Goal: Task Accomplishment & Management: Manage account settings

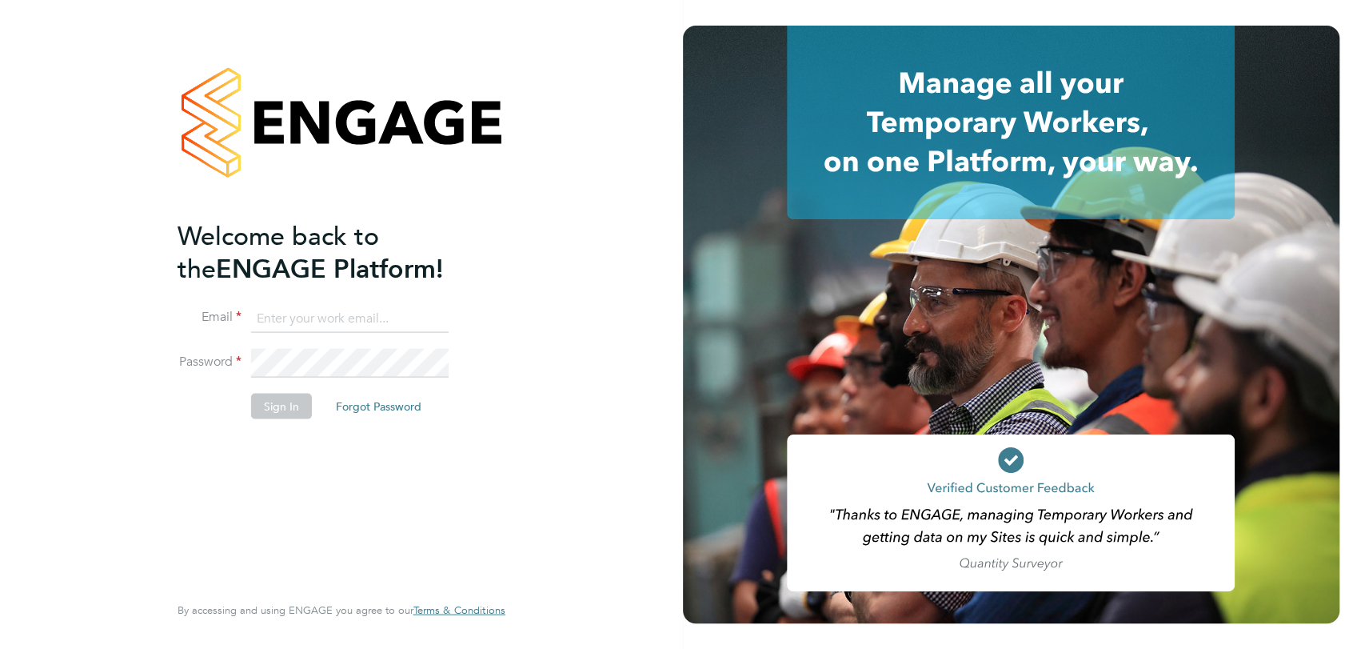
type input "[PERSON_NAME][EMAIL_ADDRESS][PERSON_NAME][DOMAIN_NAME]"
click at [277, 407] on button "Sign In" at bounding box center [281, 406] width 61 height 26
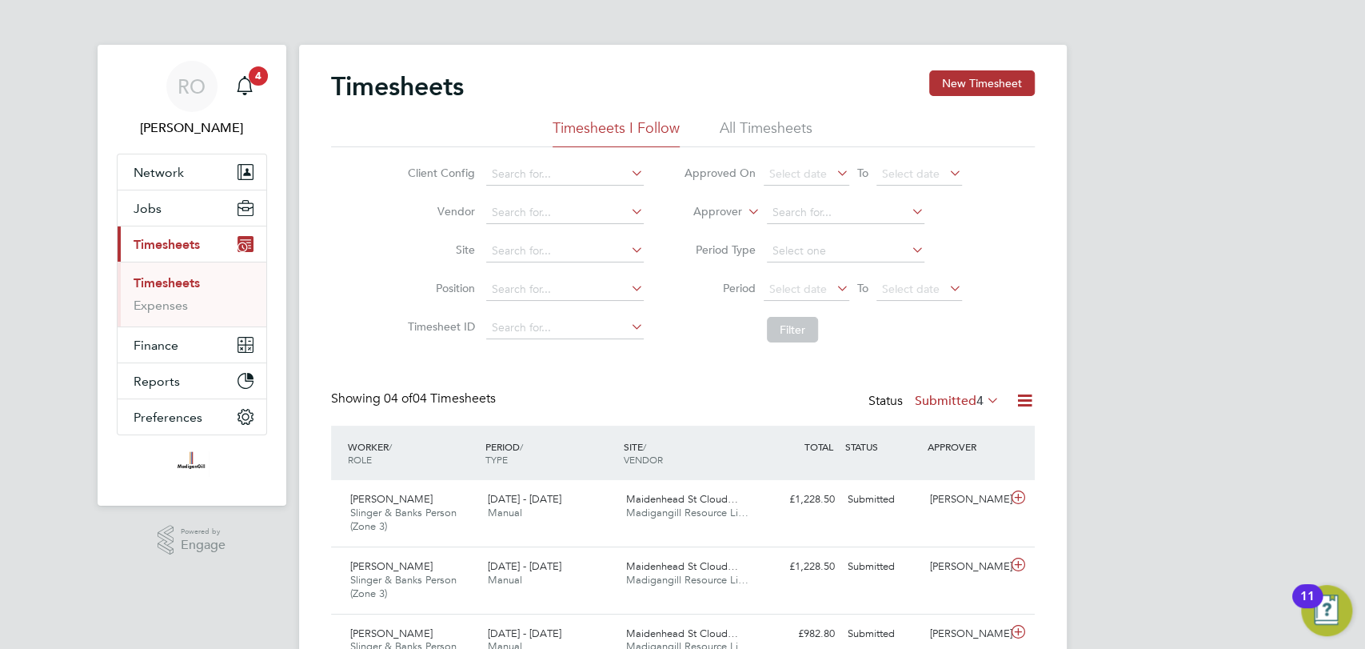
click at [744, 126] on li "All Timesheets" at bounding box center [766, 132] width 93 height 29
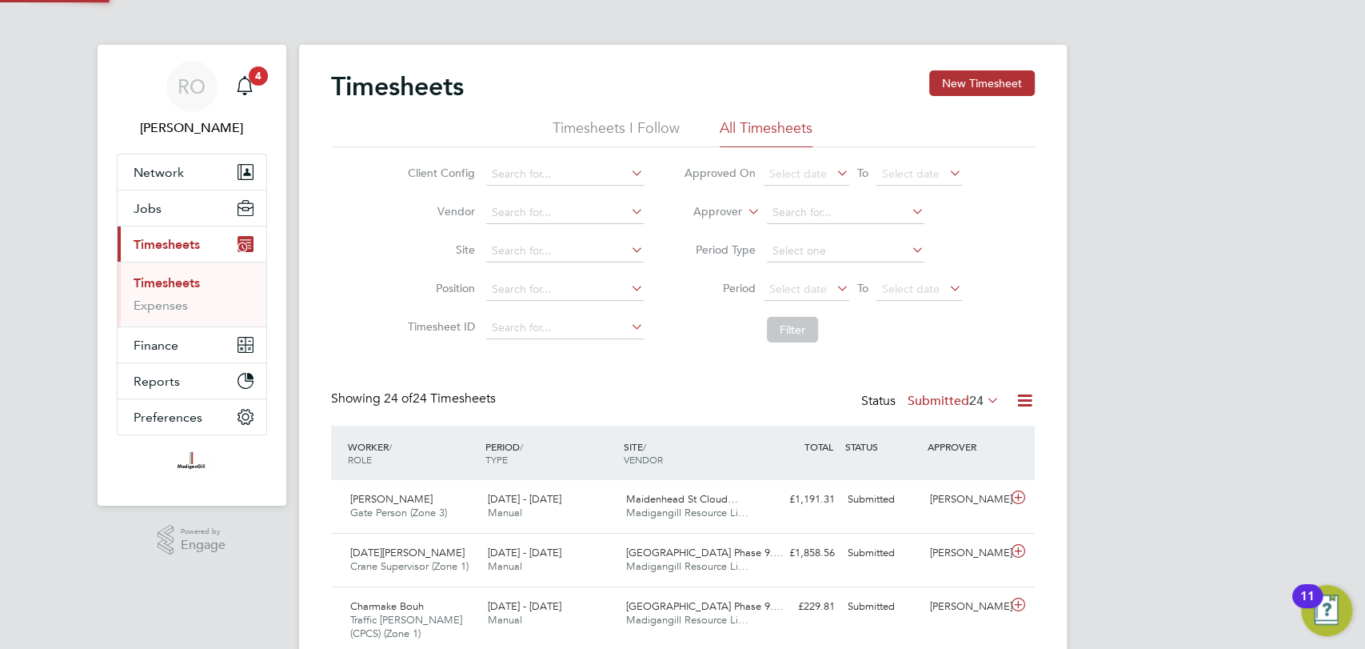
scroll to position [54, 138]
click at [622, 501] on div "Maidenhead St Cloud… Madigangill Resource Li…" at bounding box center [689, 506] width 138 height 40
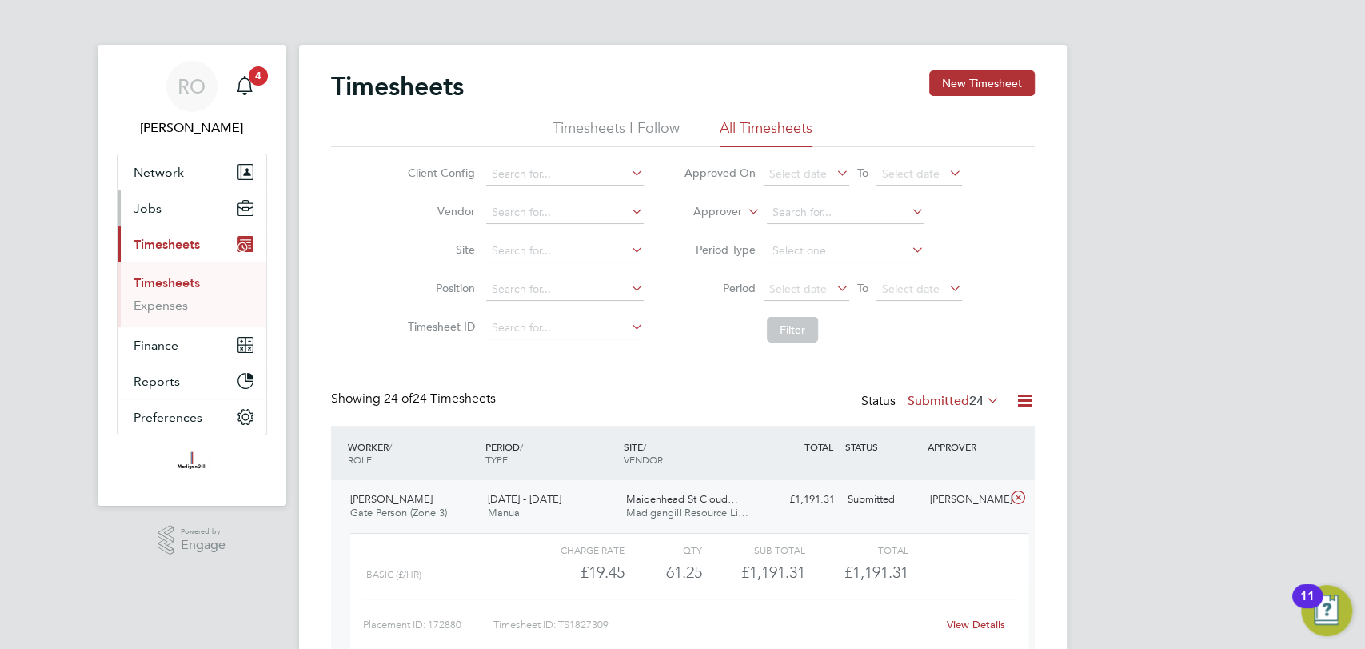
click at [183, 203] on button "Jobs" at bounding box center [192, 207] width 149 height 35
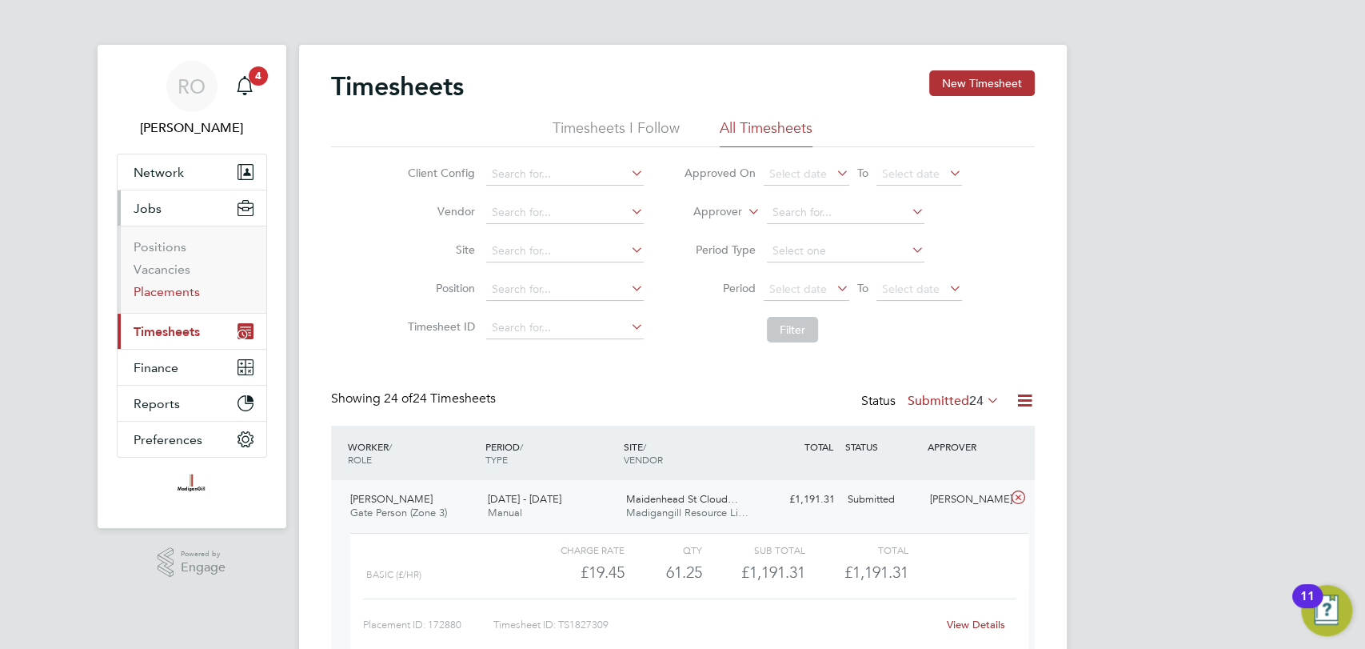
click at [172, 293] on link "Placements" at bounding box center [167, 291] width 66 height 15
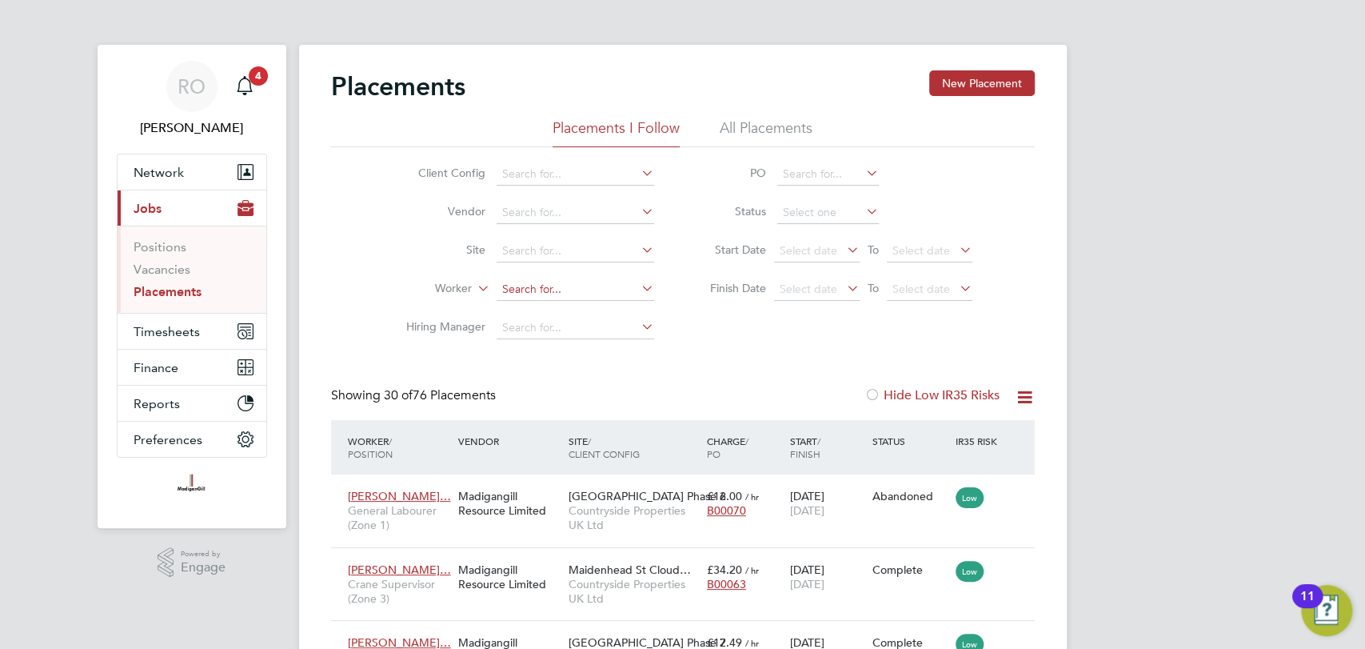
click at [569, 283] on input at bounding box center [576, 289] width 158 height 22
click at [567, 312] on li "Jach akdeep Singh" at bounding box center [595, 311] width 198 height 22
type input "Jachakdeep Singh"
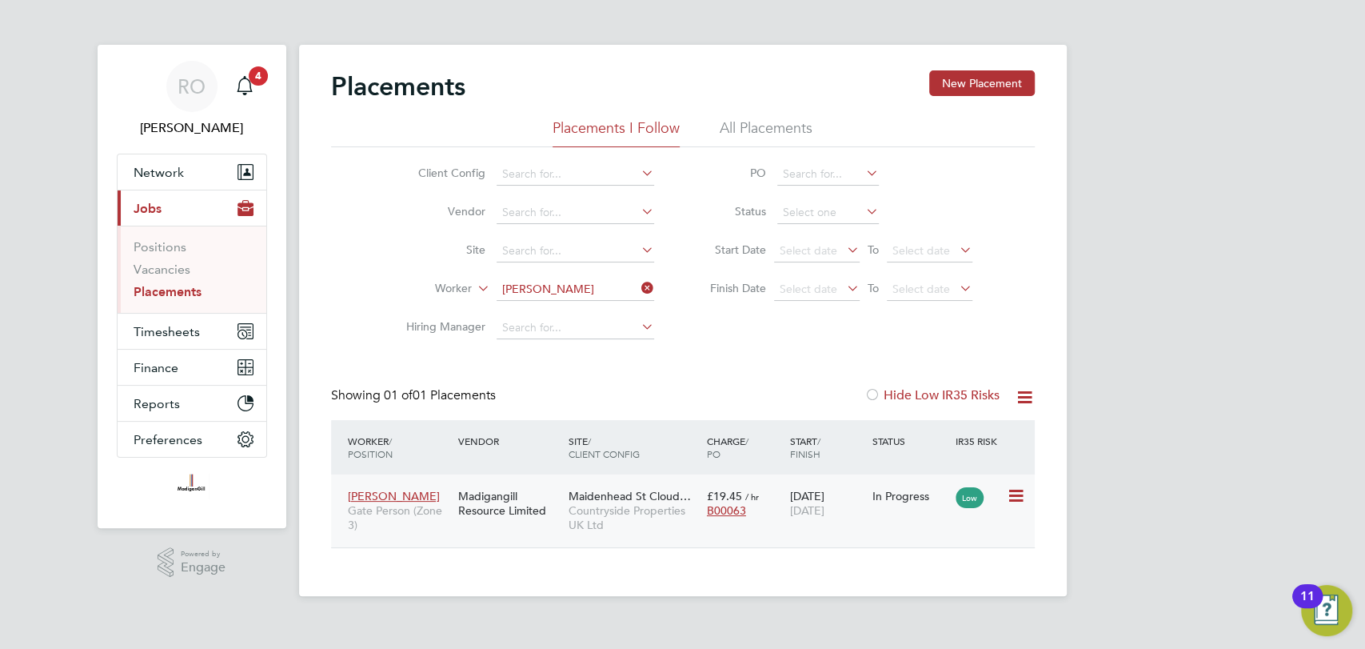
click at [609, 506] on span "Countryside Properties UK Ltd" at bounding box center [634, 517] width 130 height 29
click at [158, 327] on span "Timesheets" at bounding box center [167, 331] width 66 height 15
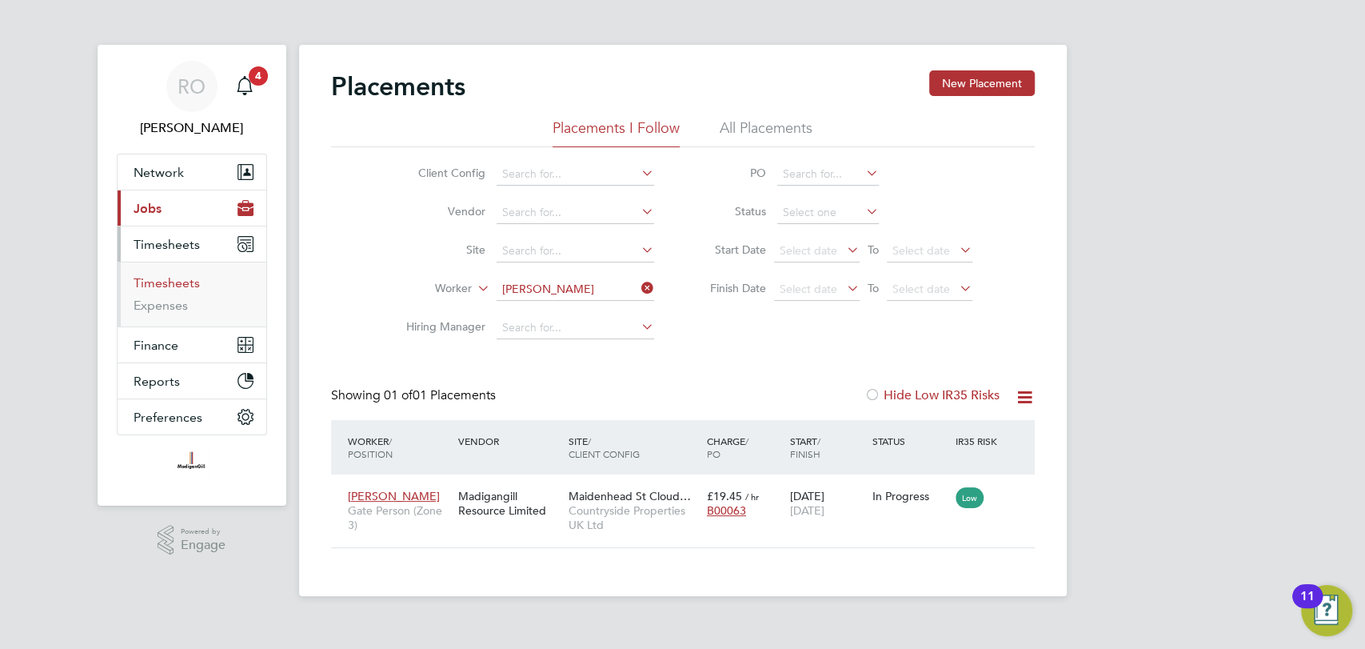
click at [177, 278] on link "Timesheets" at bounding box center [167, 282] width 66 height 15
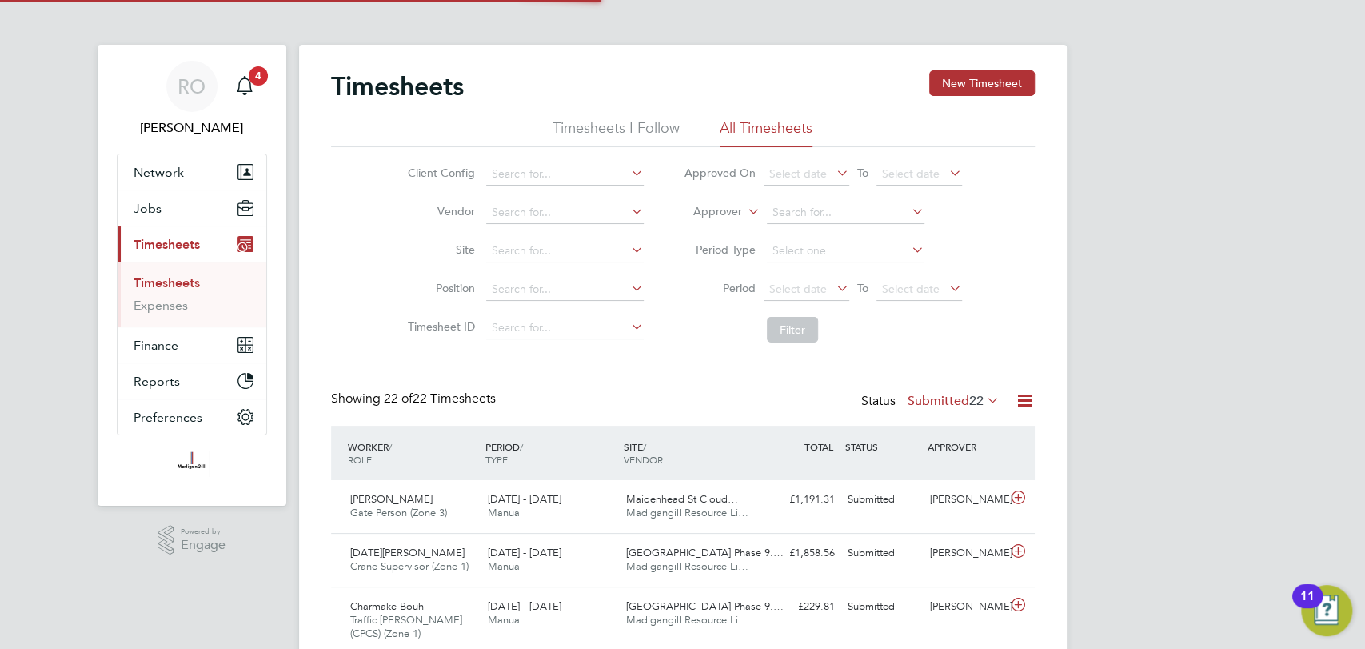
scroll to position [54, 138]
click at [809, 213] on input at bounding box center [846, 213] width 158 height 22
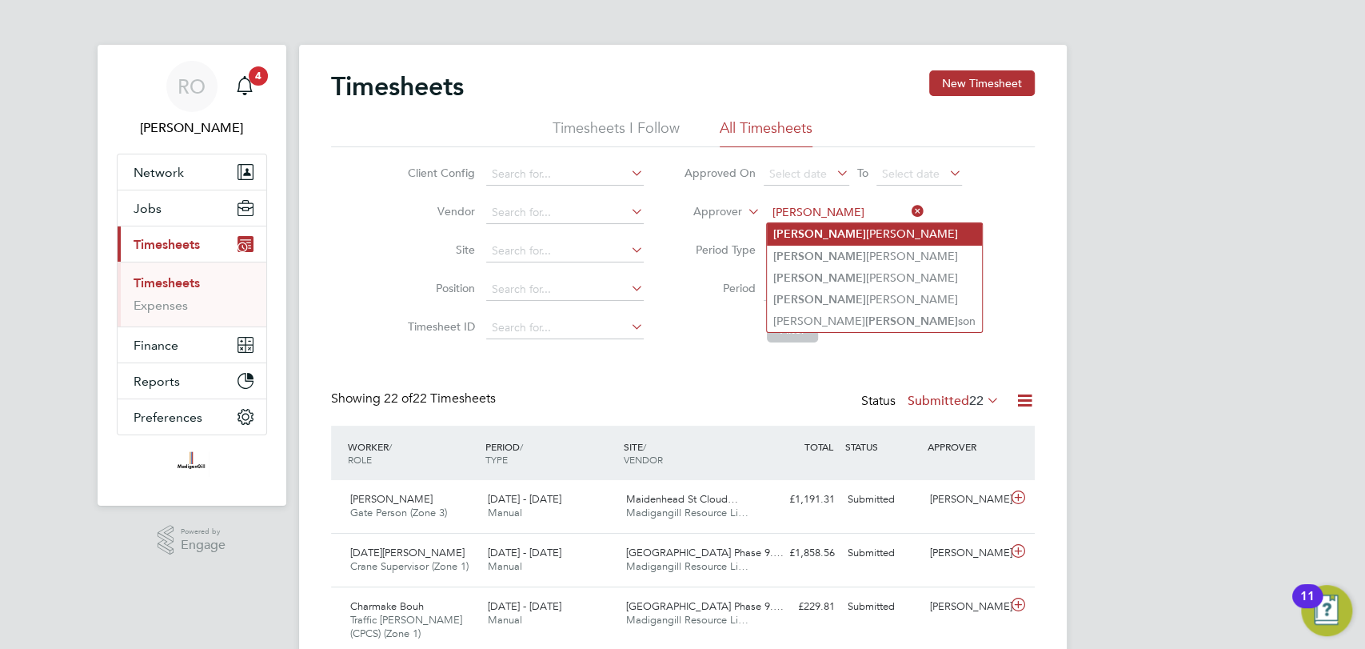
click at [851, 238] on li "Stephen Nottage" at bounding box center [874, 234] width 215 height 22
type input "[PERSON_NAME]"
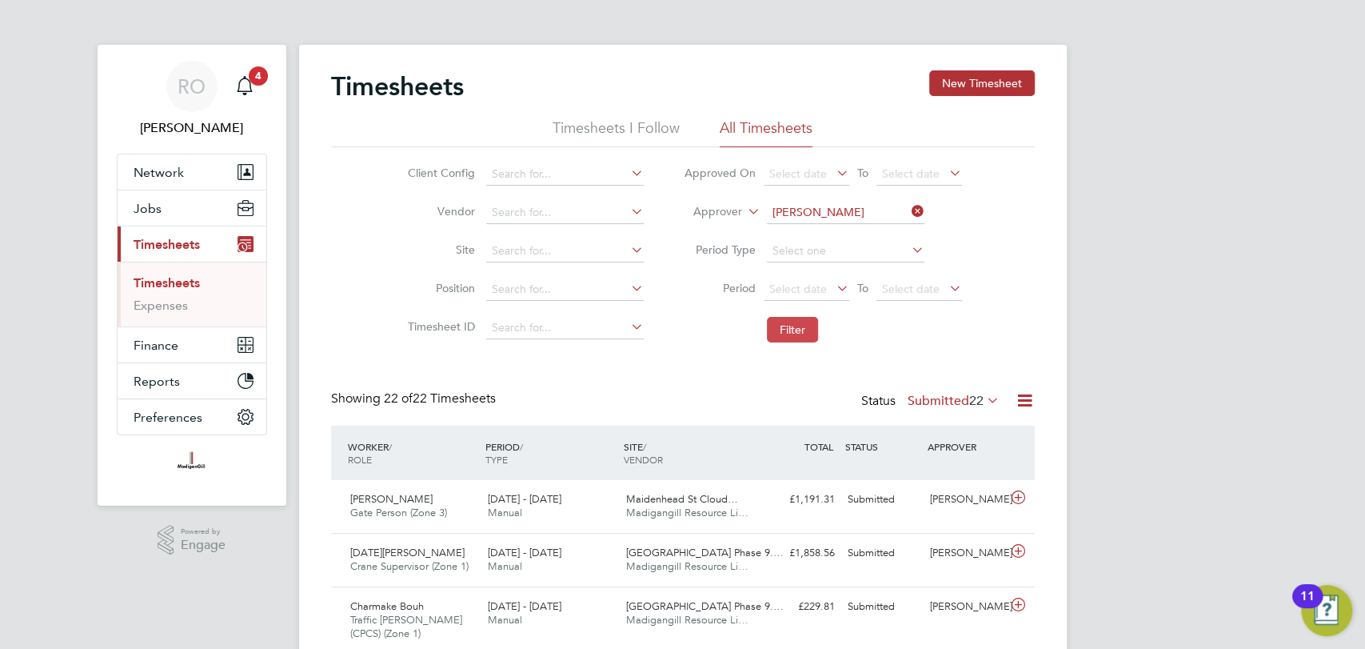
click at [804, 328] on button "Filter" at bounding box center [792, 330] width 51 height 26
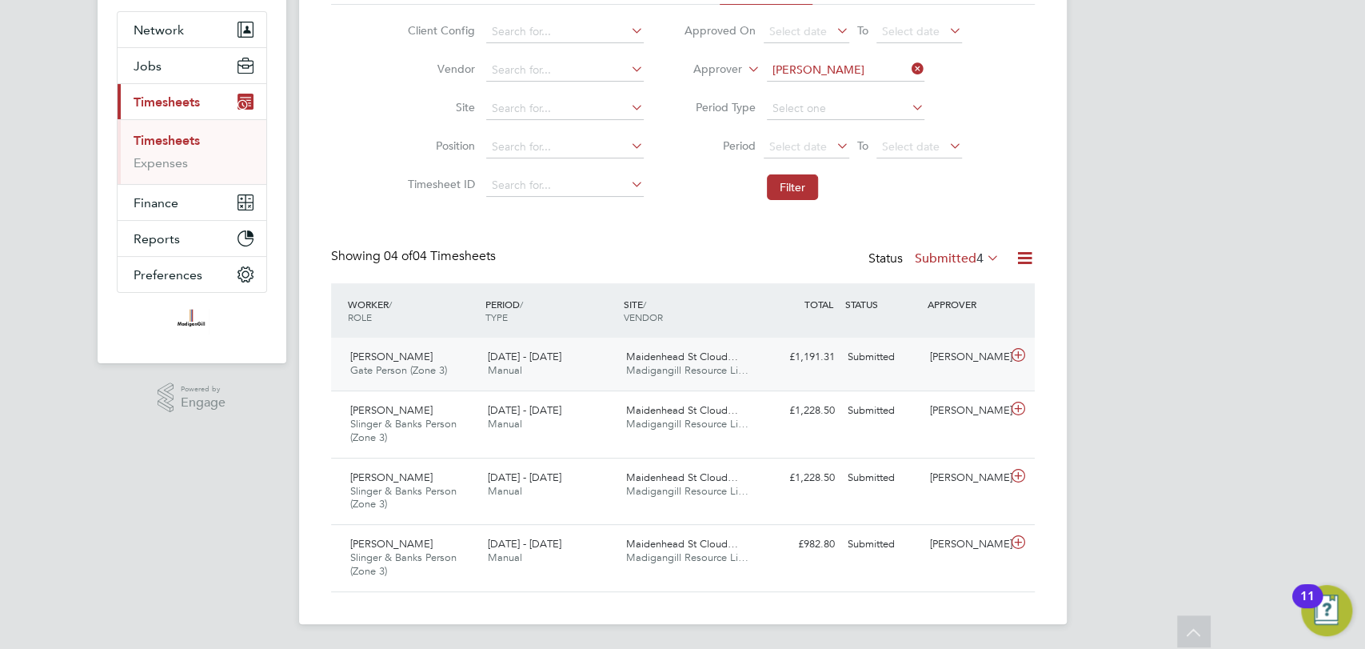
click at [646, 362] on div "Maidenhead St Cloud… Madigangill Resource Li…" at bounding box center [689, 364] width 138 height 40
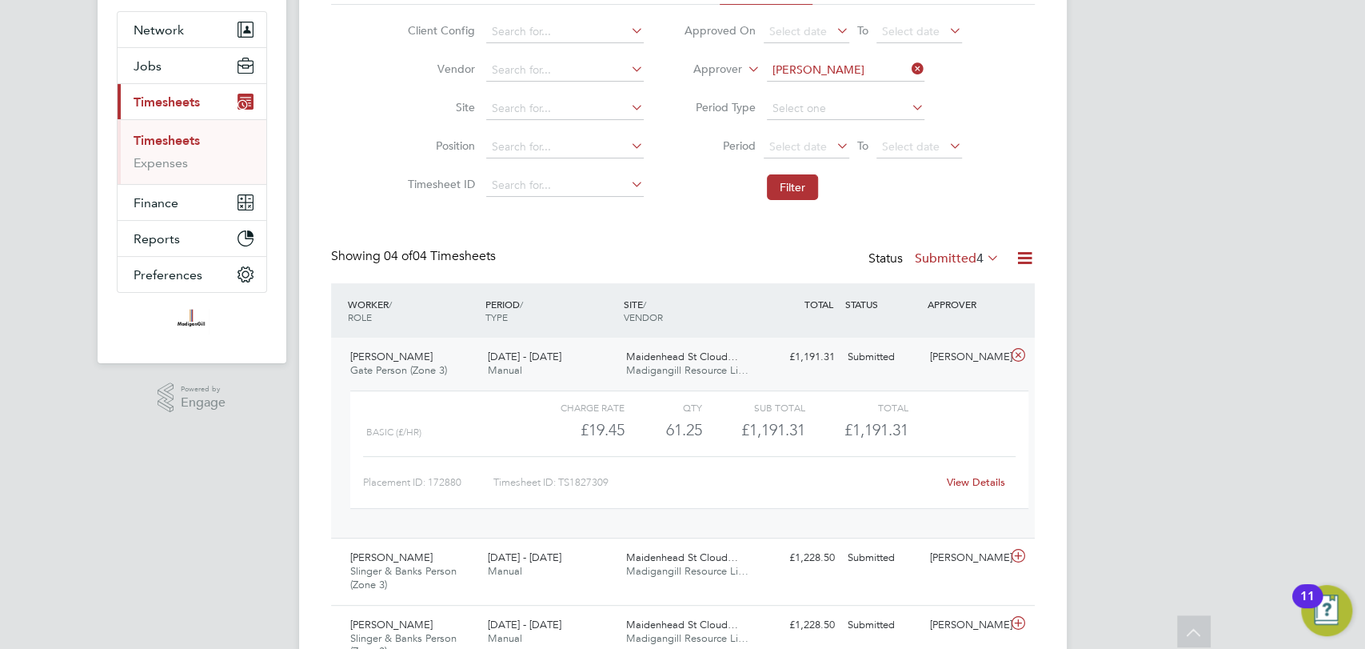
click at [979, 476] on link "View Details" at bounding box center [976, 482] width 58 height 14
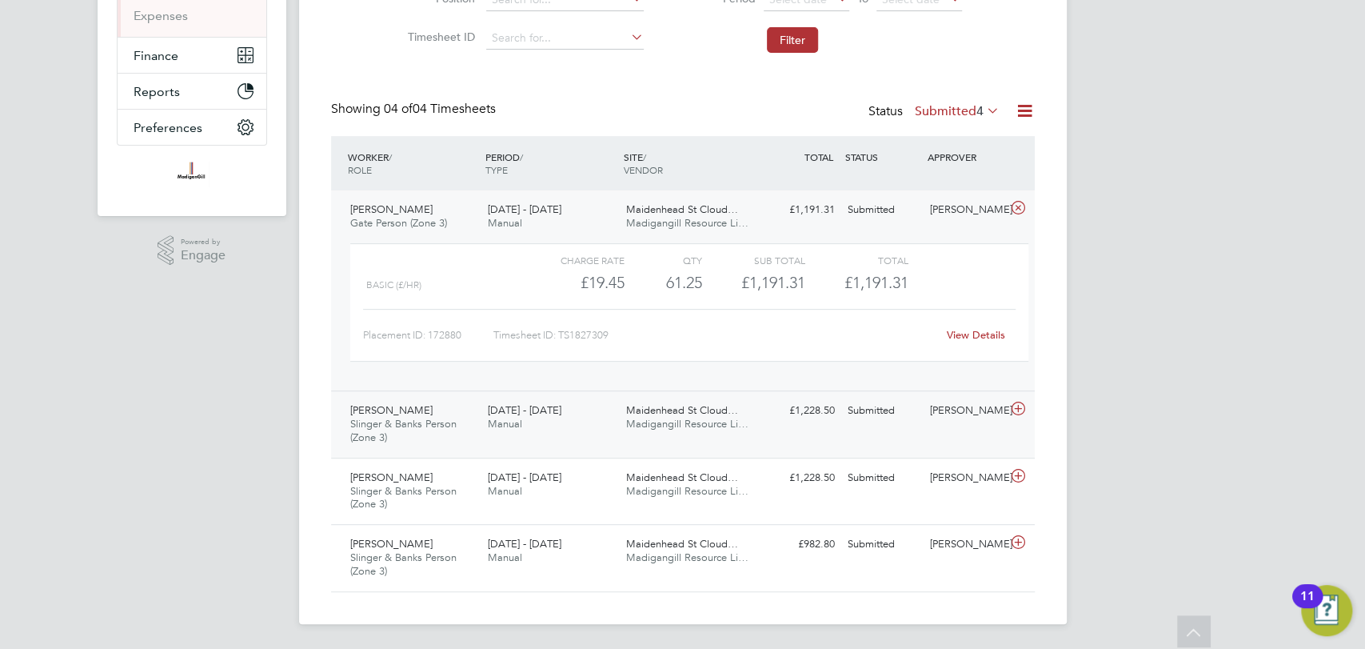
click at [862, 416] on div "Submitted" at bounding box center [882, 410] width 83 height 26
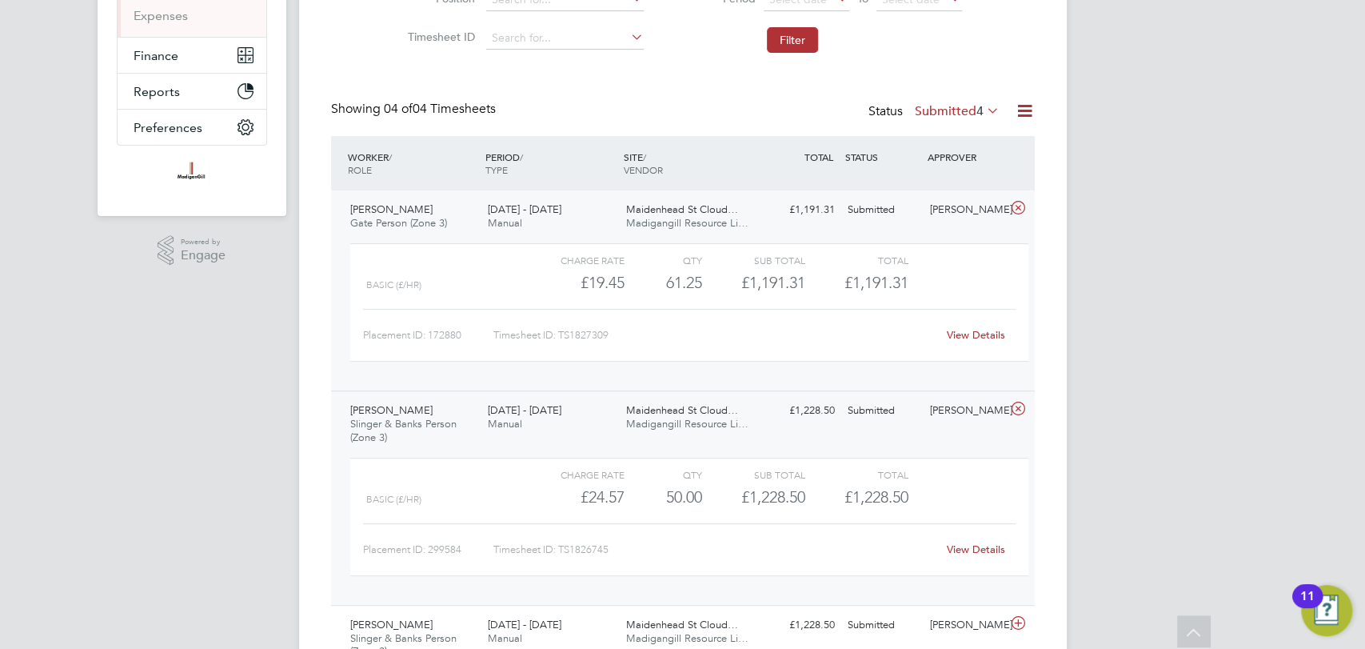
click at [982, 544] on link "View Details" at bounding box center [976, 549] width 58 height 14
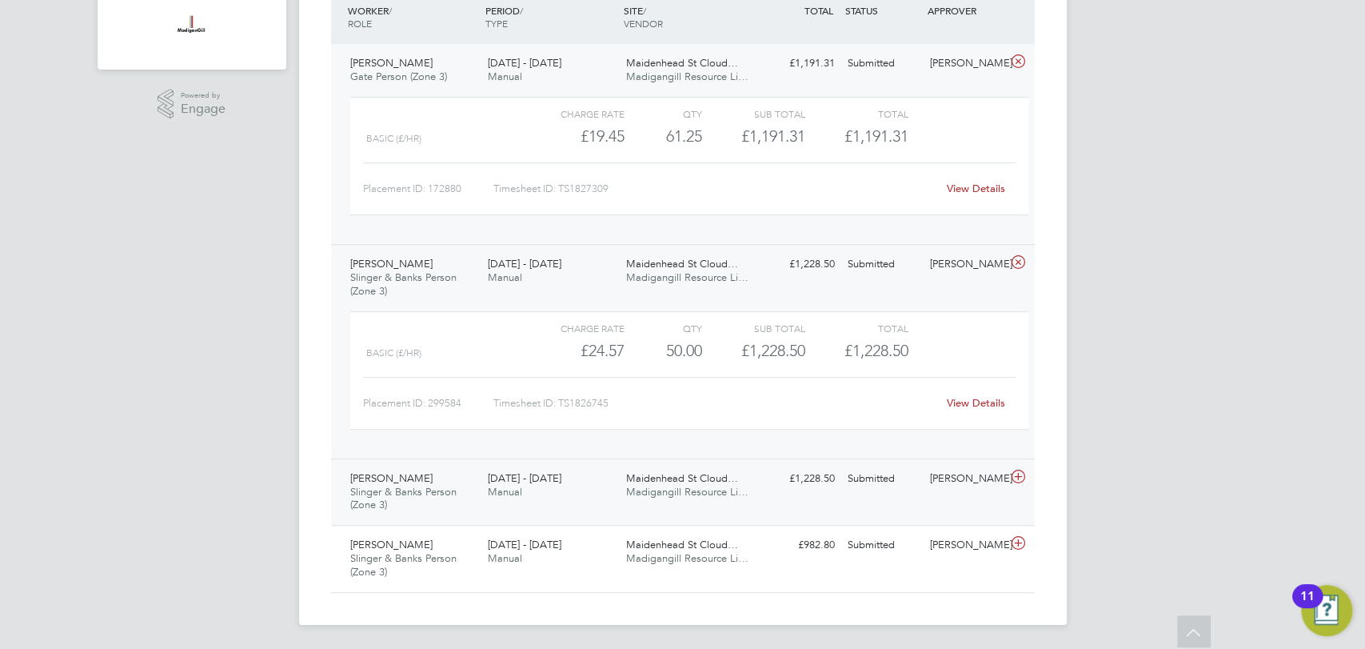
click at [938, 492] on div "[PERSON_NAME]" at bounding box center [965, 478] width 83 height 26
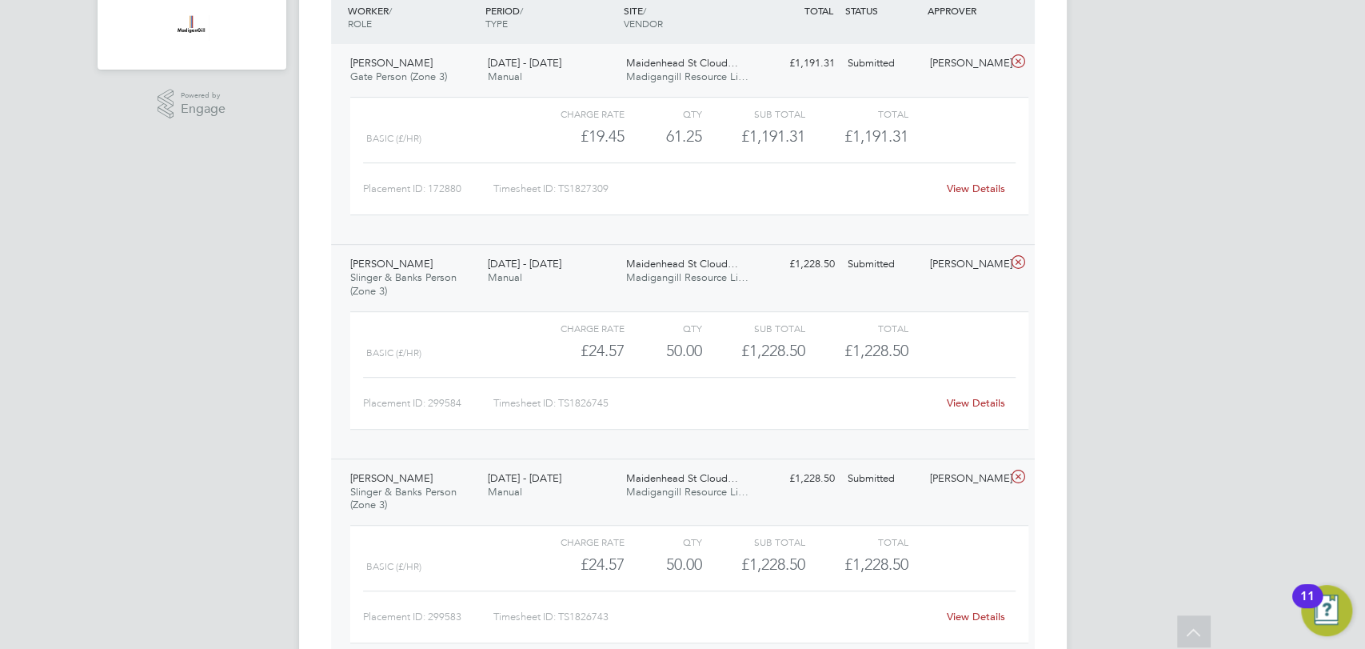
scroll to position [583, 0]
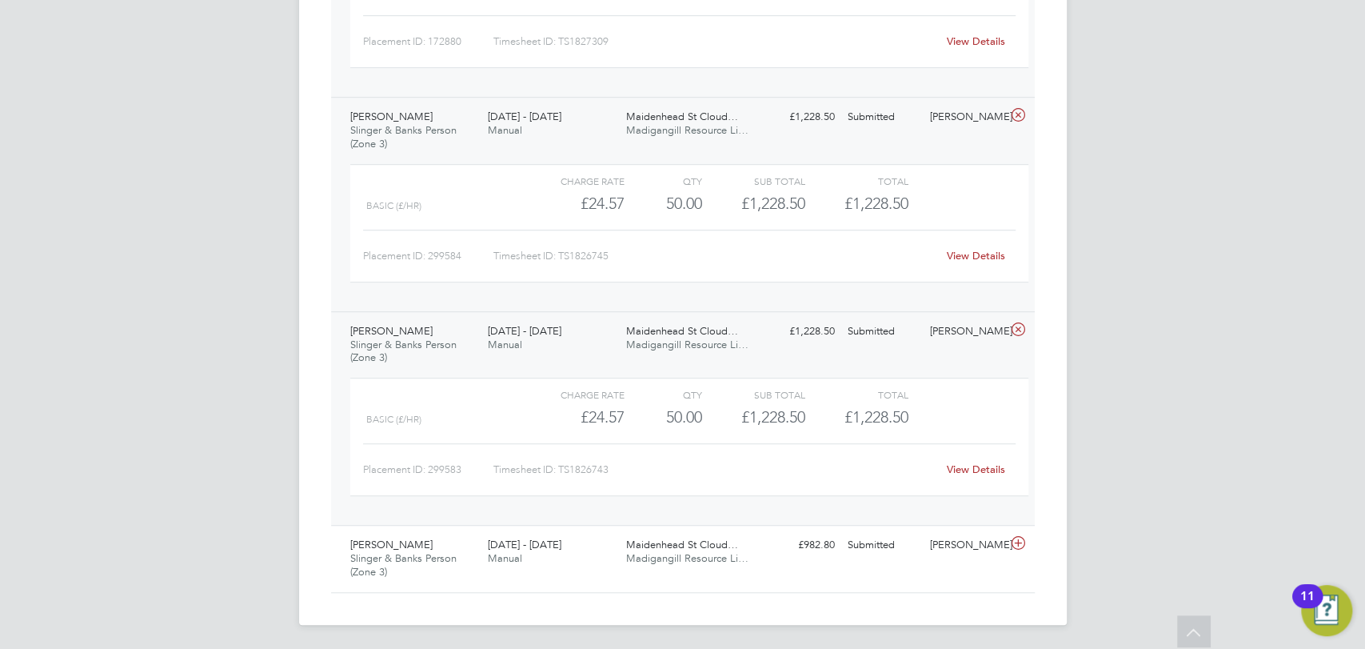
click at [985, 467] on link "View Details" at bounding box center [976, 469] width 58 height 14
click at [833, 554] on div "£982.80 Submitted" at bounding box center [799, 545] width 83 height 26
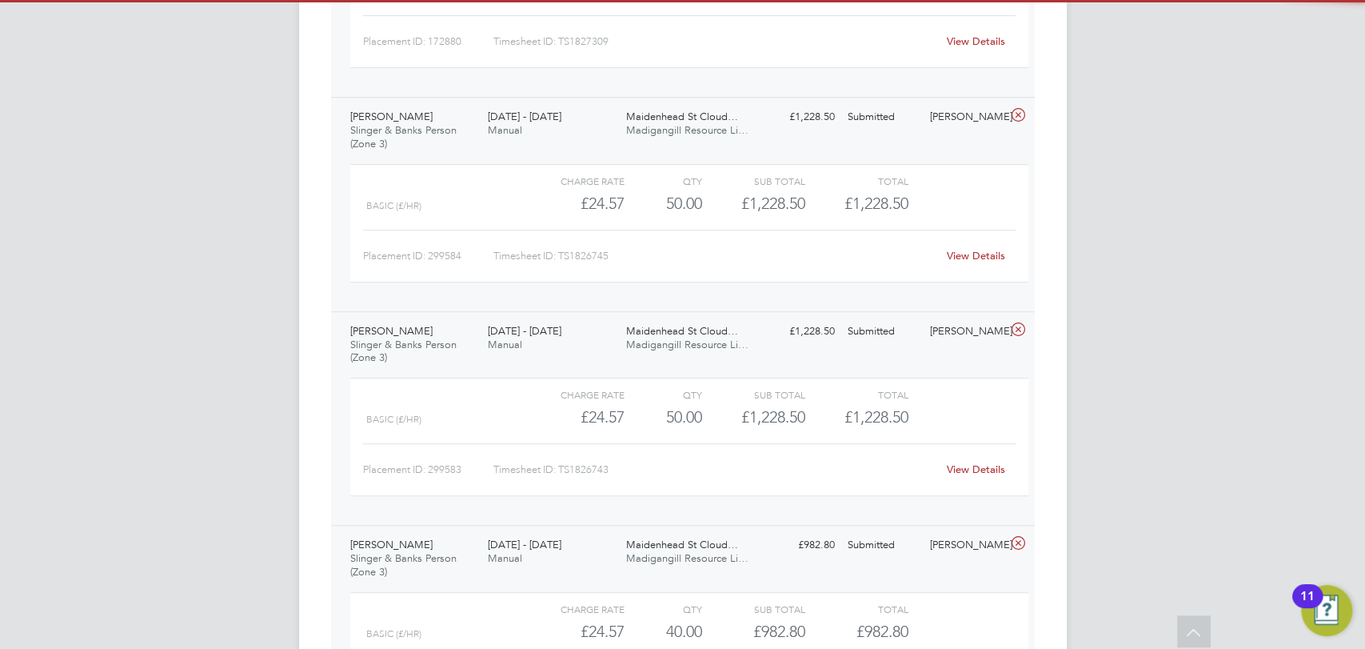
scroll to position [729, 0]
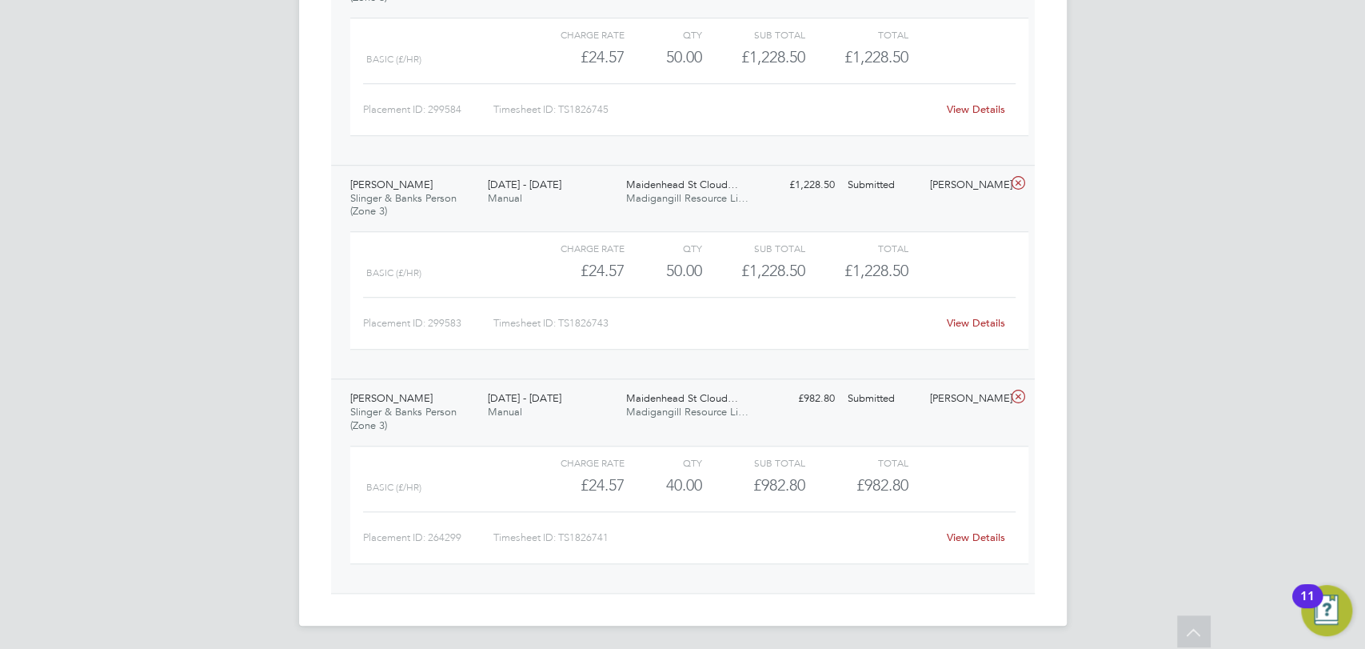
click at [986, 533] on link "View Details" at bounding box center [976, 537] width 58 height 14
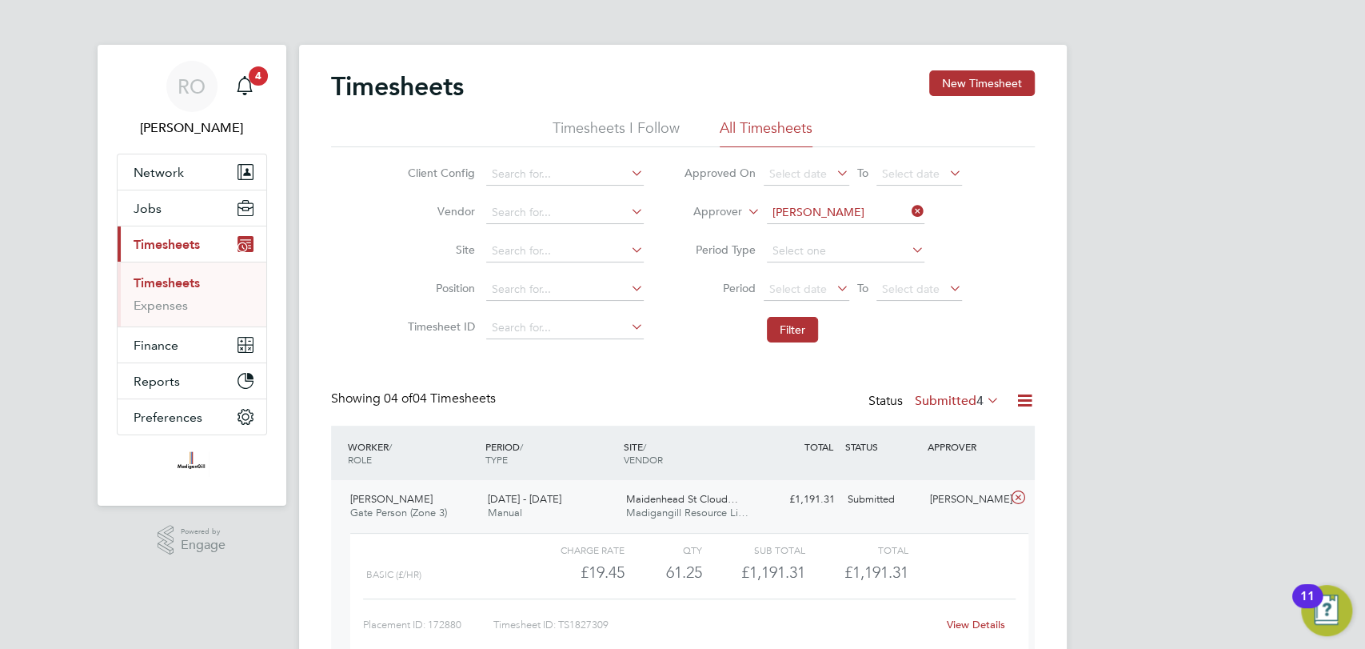
click at [194, 284] on link "Timesheets" at bounding box center [167, 282] width 66 height 15
click at [243, 78] on icon "Main navigation" at bounding box center [244, 84] width 15 height 16
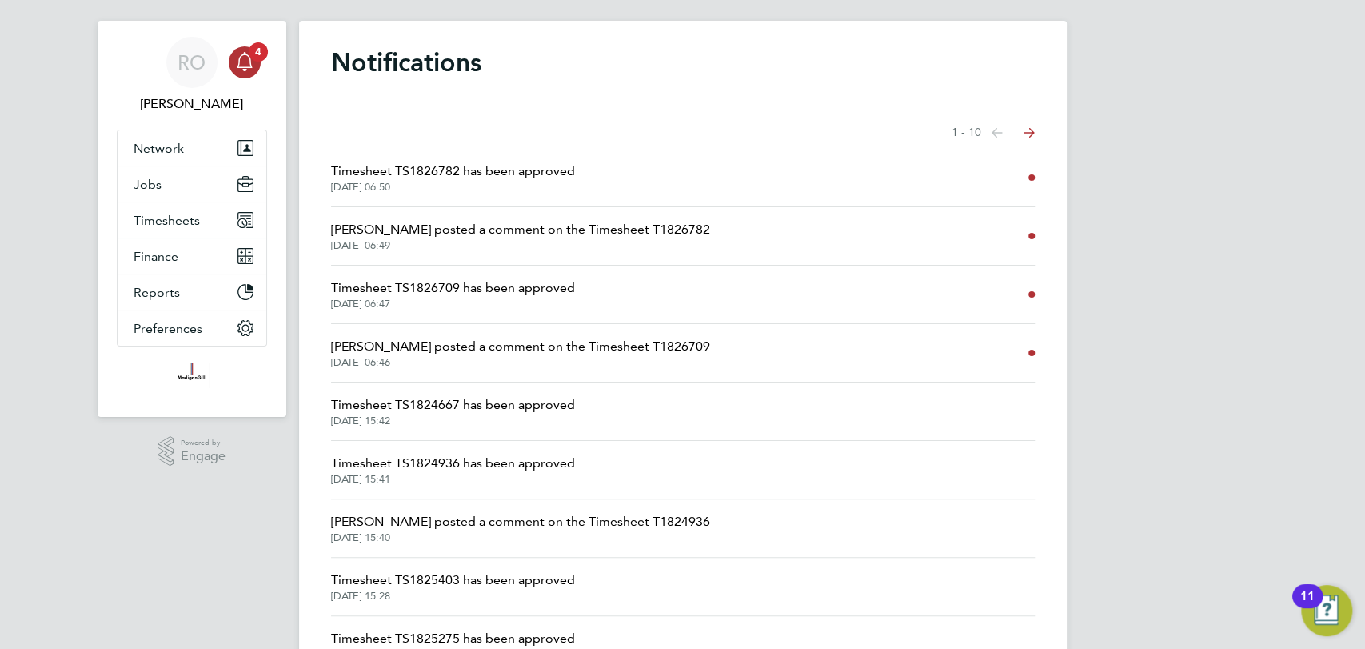
scroll to position [26, 0]
click at [651, 225] on span "Kristoffer Lee posted a comment on the Timesheet T1826782" at bounding box center [520, 227] width 379 height 19
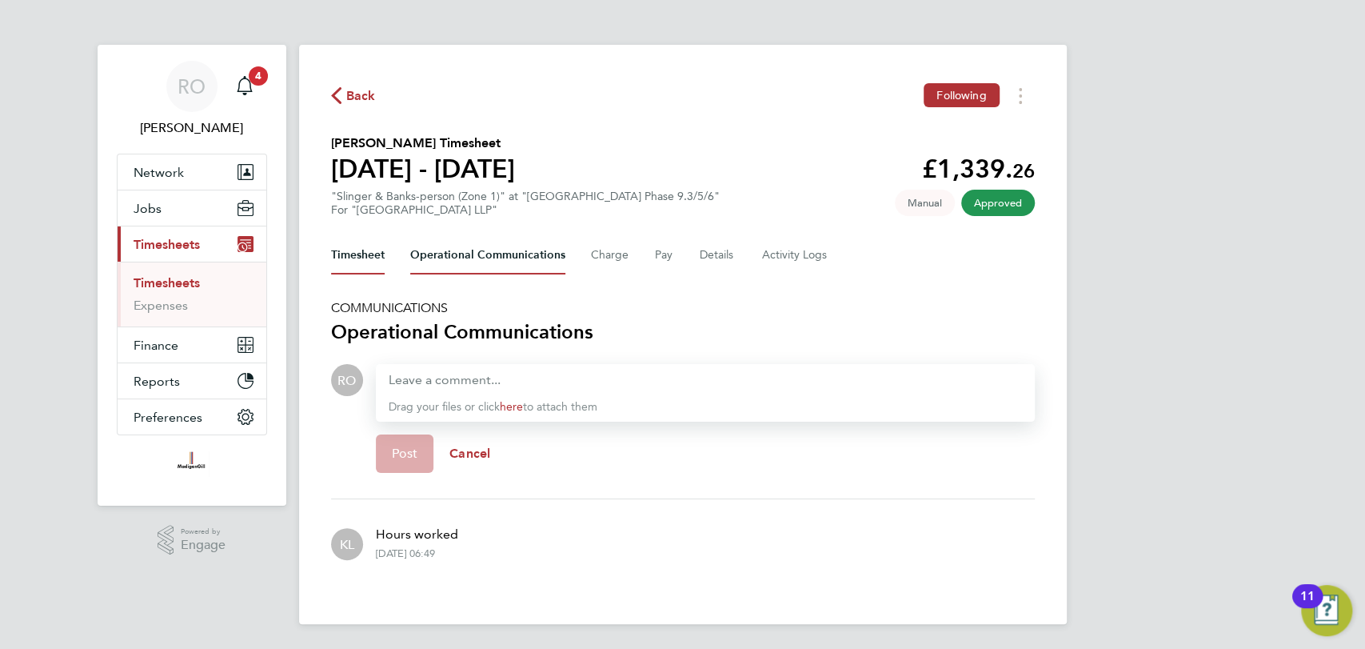
click at [356, 245] on button "Timesheet" at bounding box center [358, 255] width 54 height 38
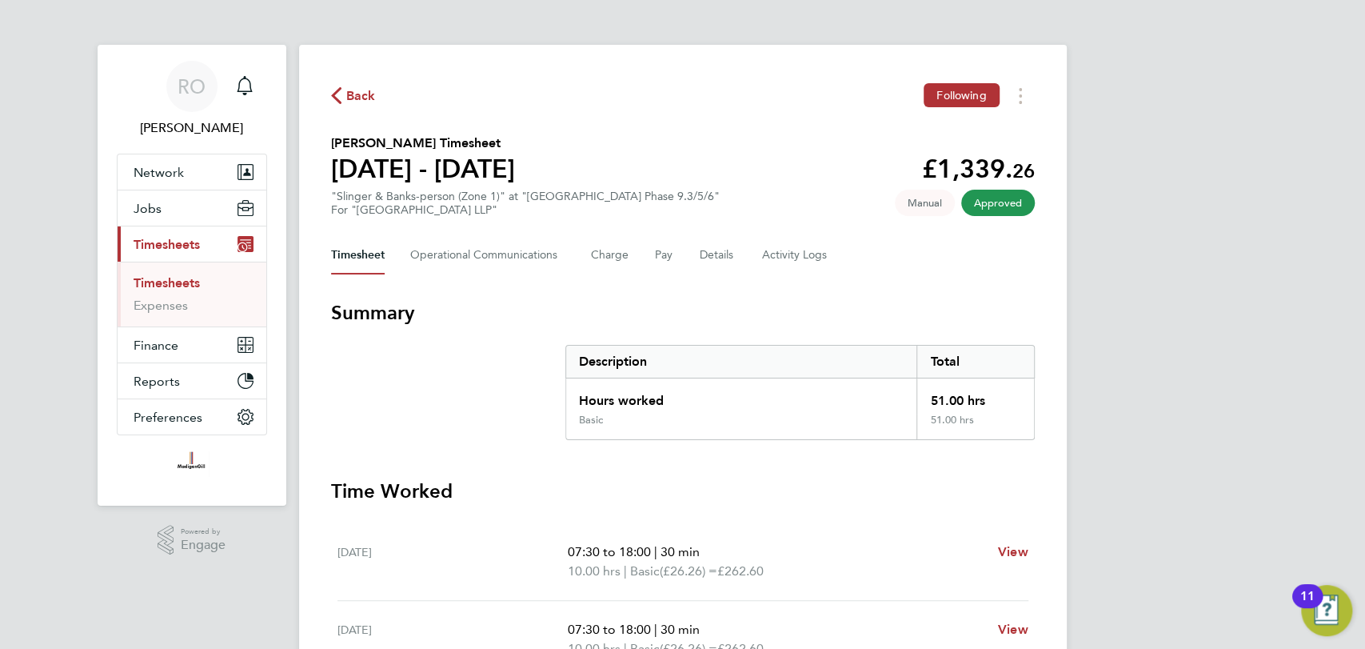
click at [345, 100] on span "Back" at bounding box center [353, 94] width 45 height 15
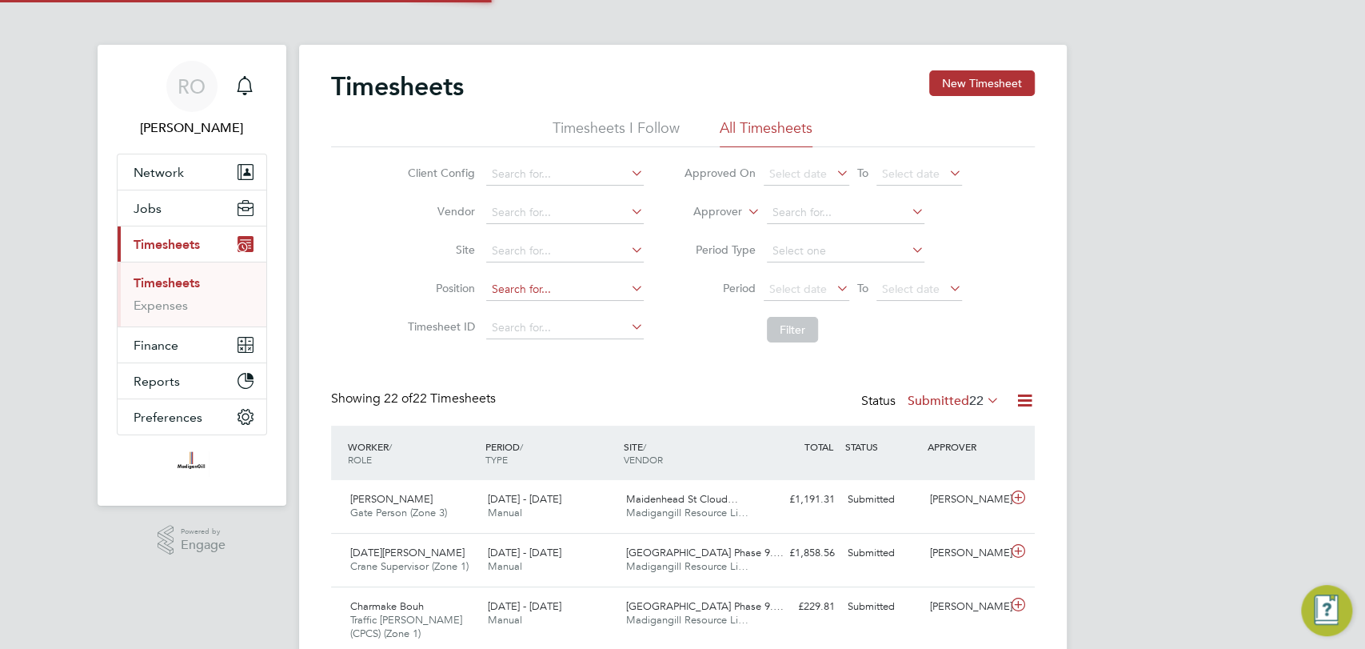
scroll to position [54, 138]
click at [999, 80] on button "New Timesheet" at bounding box center [982, 83] width 106 height 26
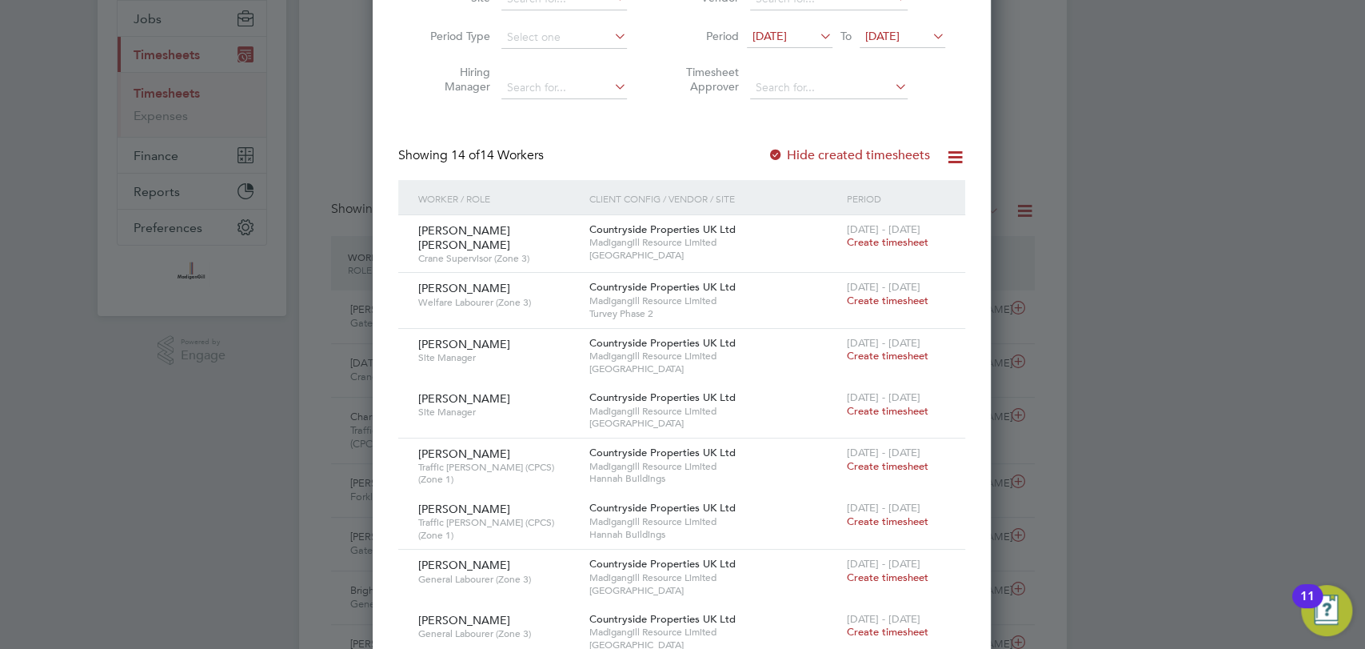
click at [778, 35] on span "09 Sep 2025" at bounding box center [769, 36] width 34 height 14
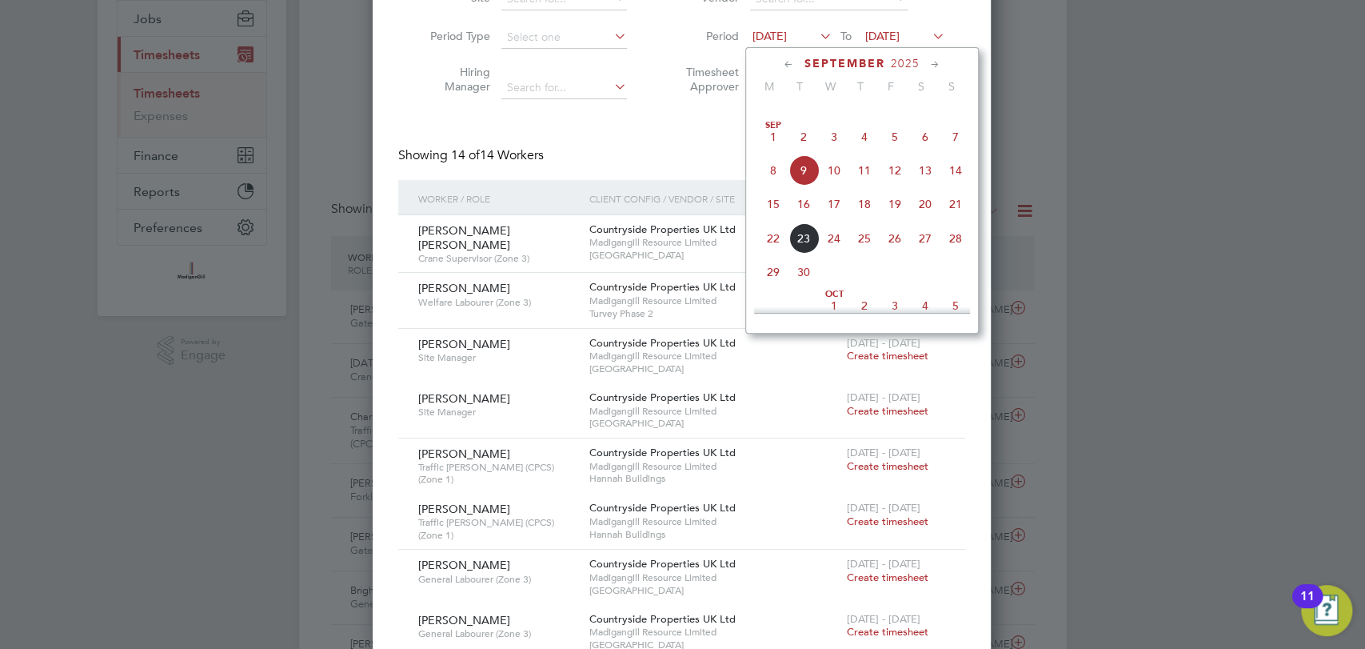
click at [779, 219] on span "15" at bounding box center [773, 204] width 30 height 30
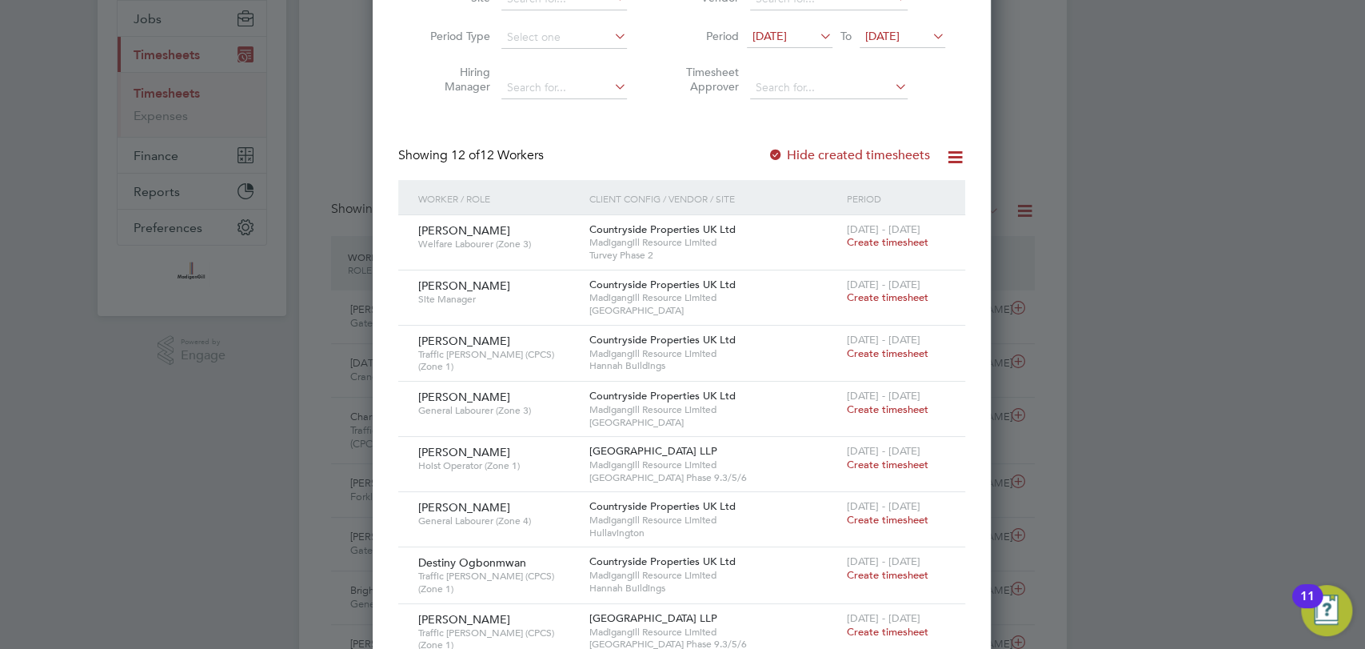
click at [900, 41] on span "16 Sep 2025" at bounding box center [882, 36] width 34 height 14
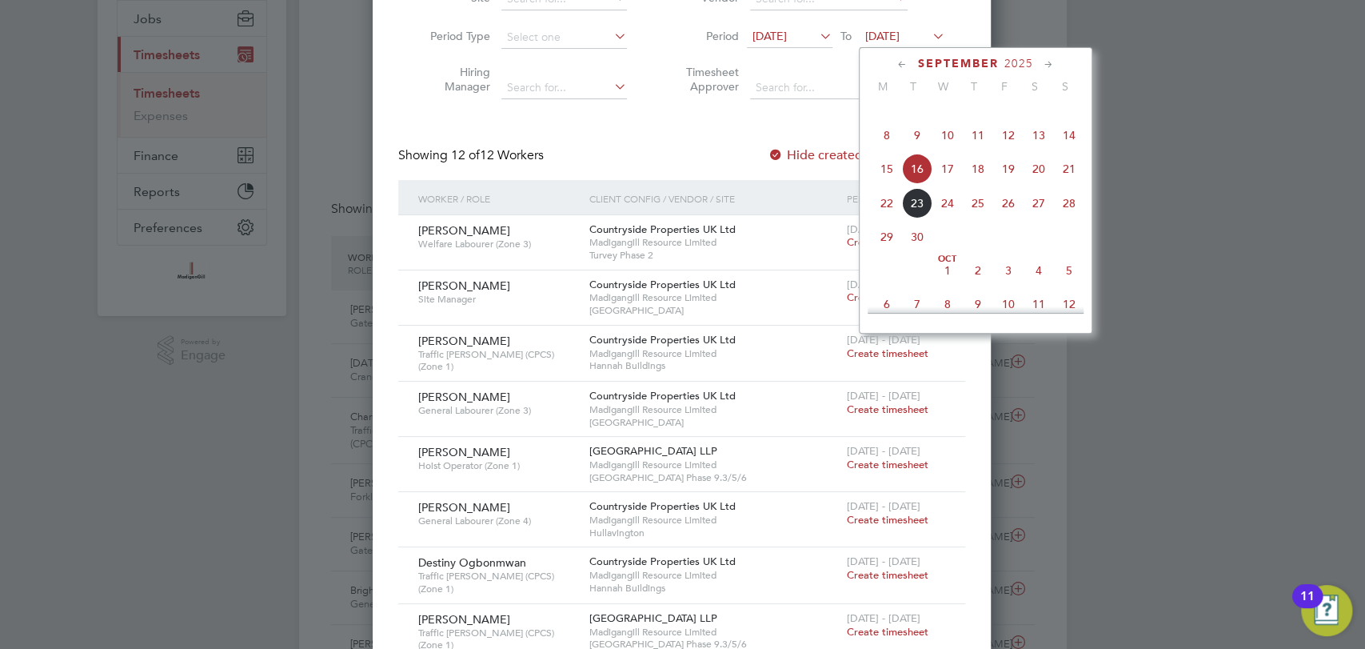
click at [1062, 184] on span "21" at bounding box center [1069, 169] width 30 height 30
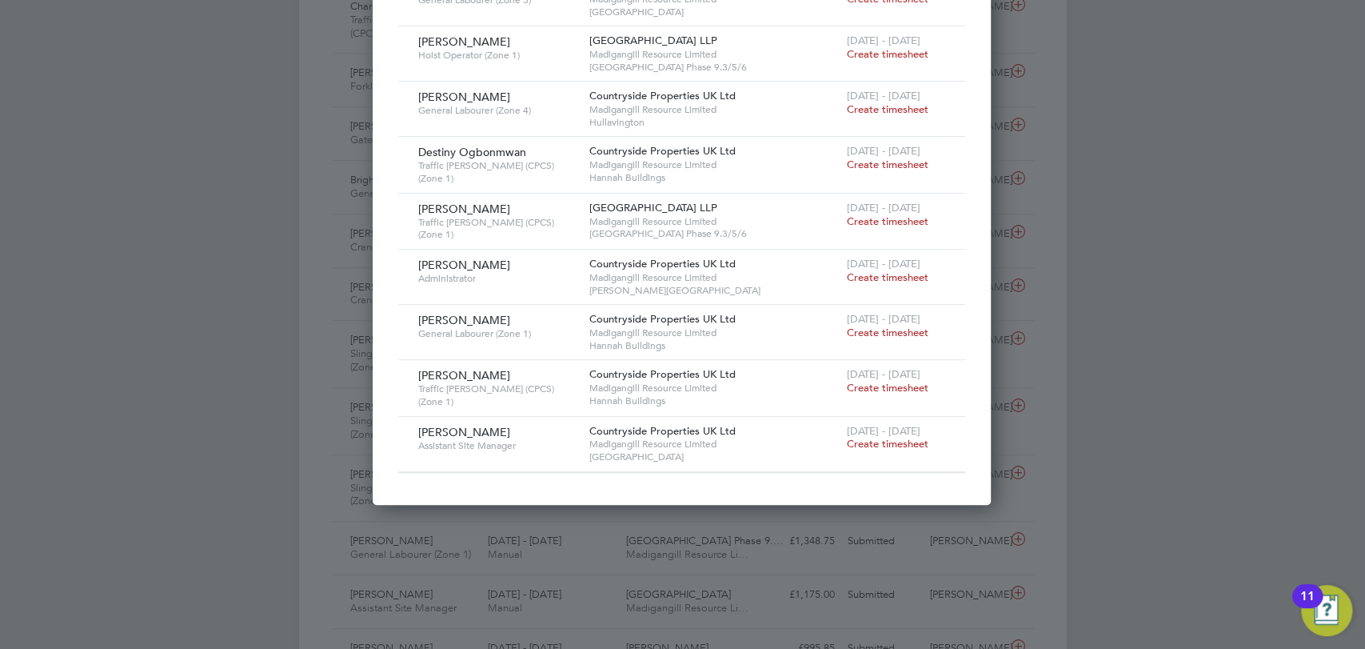
click at [761, 381] on span "Madigangill Resource Limited" at bounding box center [713, 387] width 249 height 13
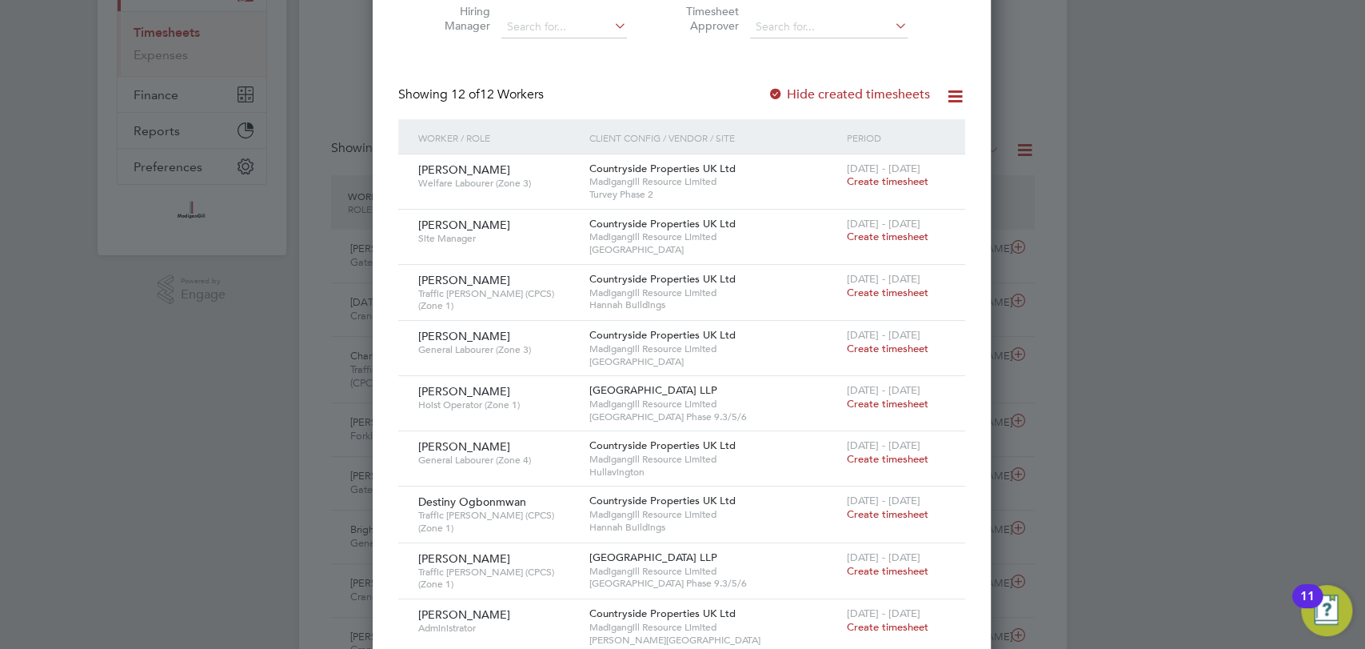
scroll to position [0, 0]
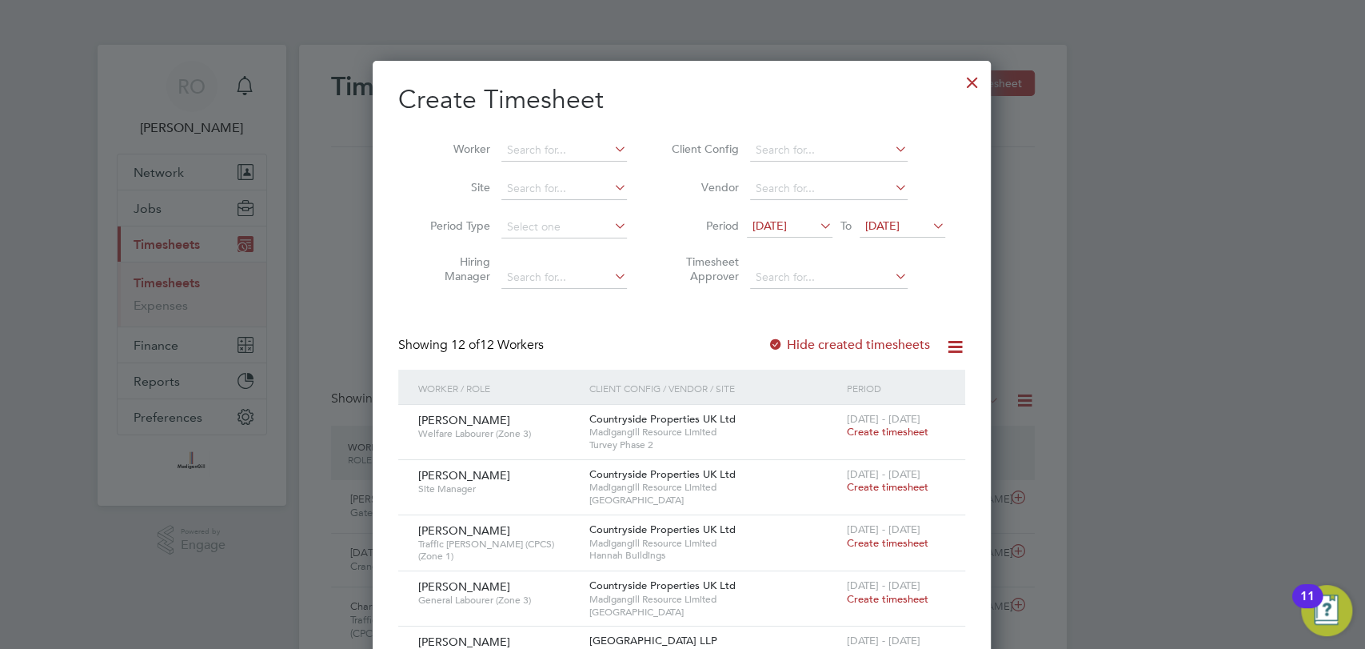
click at [970, 86] on div at bounding box center [972, 78] width 29 height 29
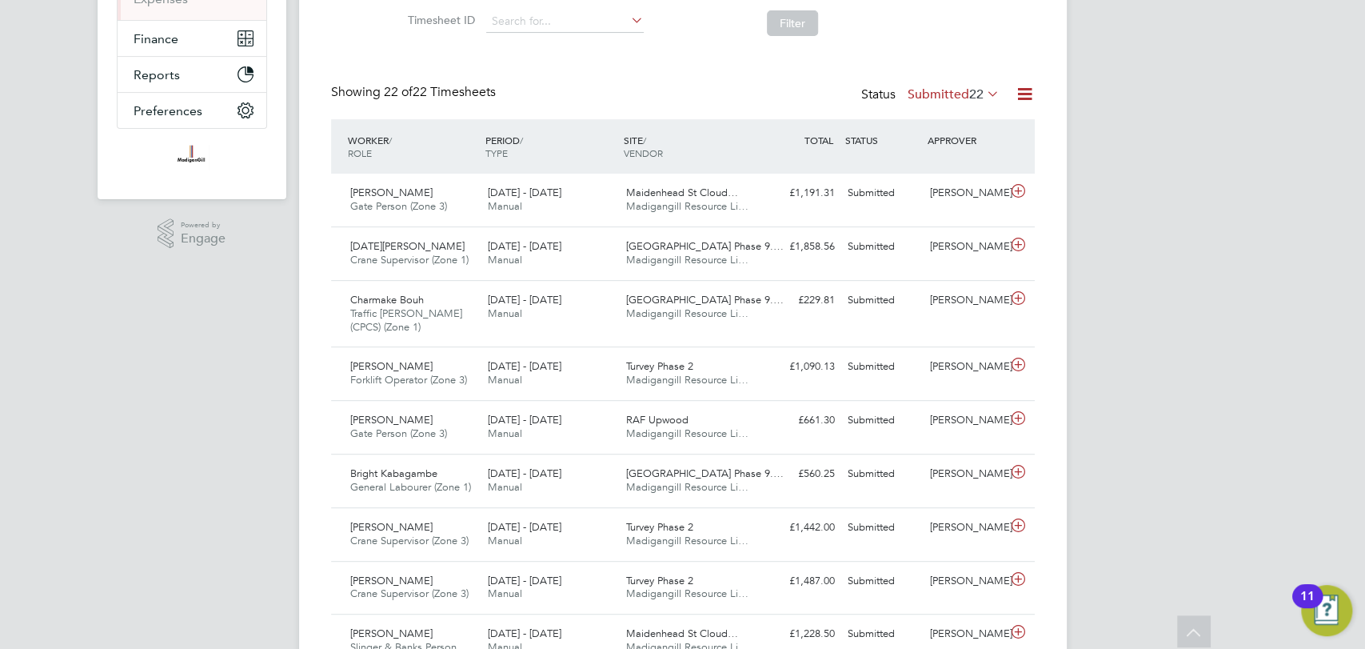
scroll to position [307, 0]
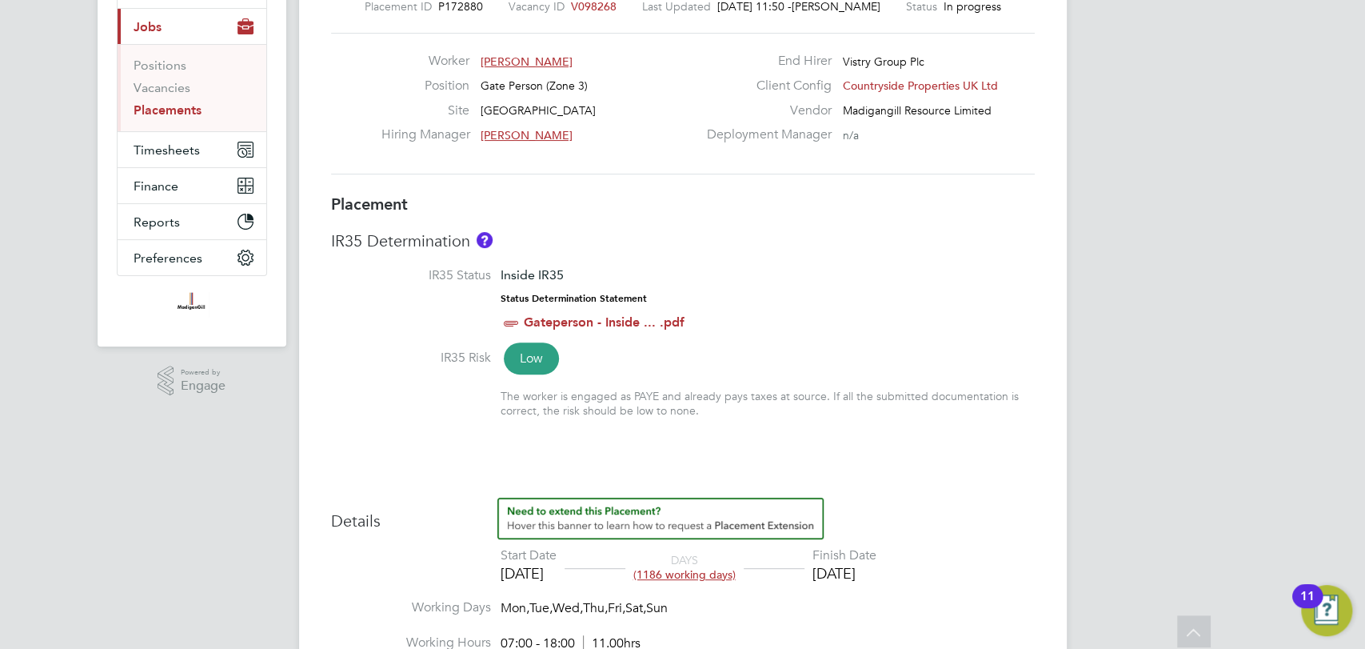
scroll to position [161, 0]
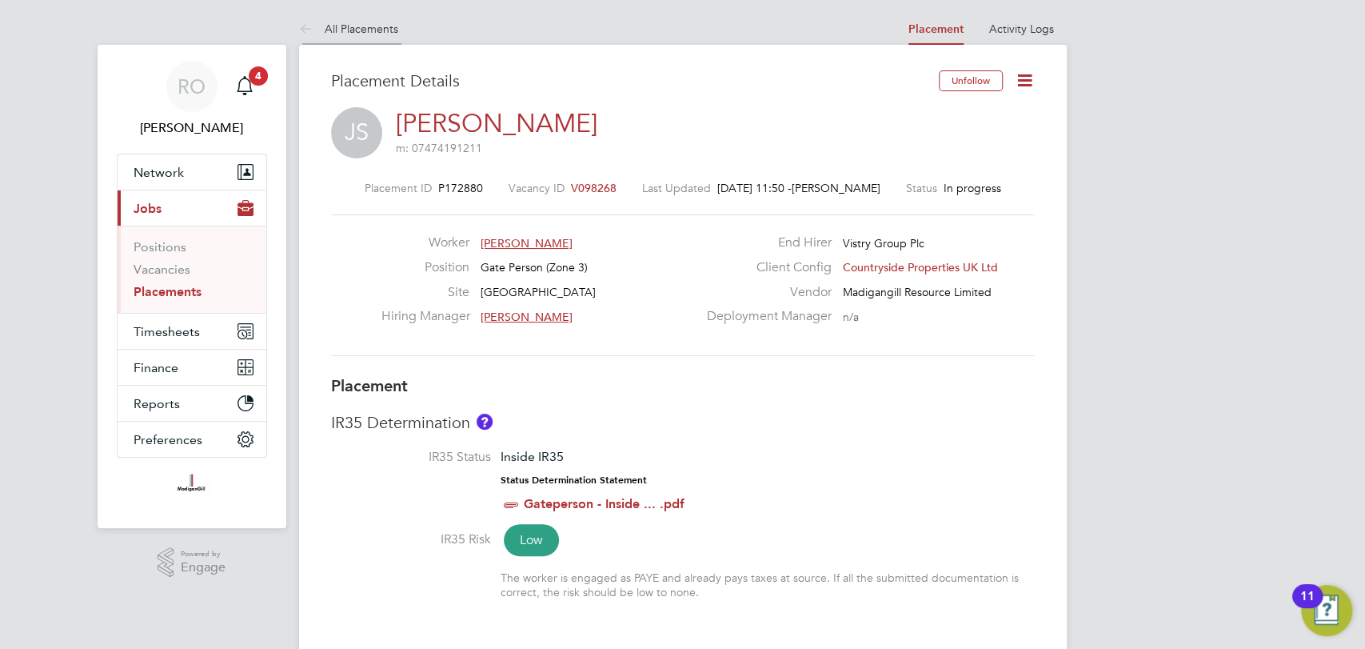
click at [361, 27] on link "All Placements" at bounding box center [348, 29] width 99 height 14
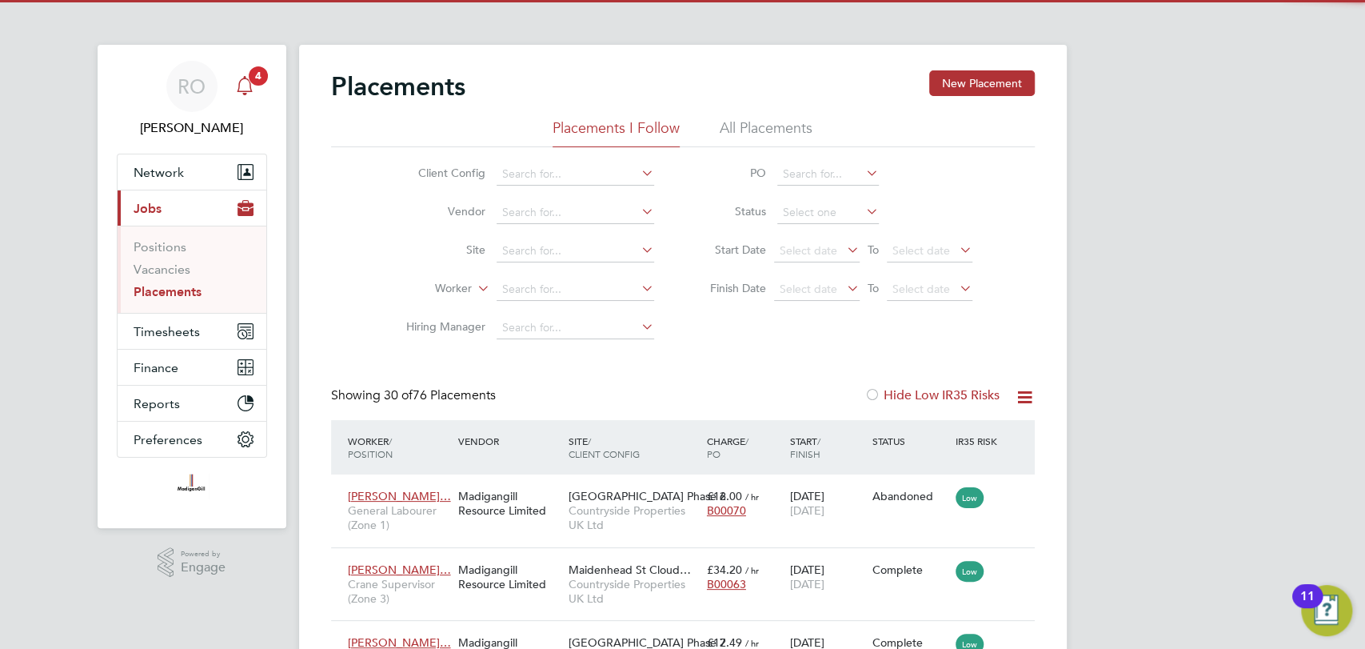
click at [253, 78] on span "4" at bounding box center [258, 75] width 19 height 19
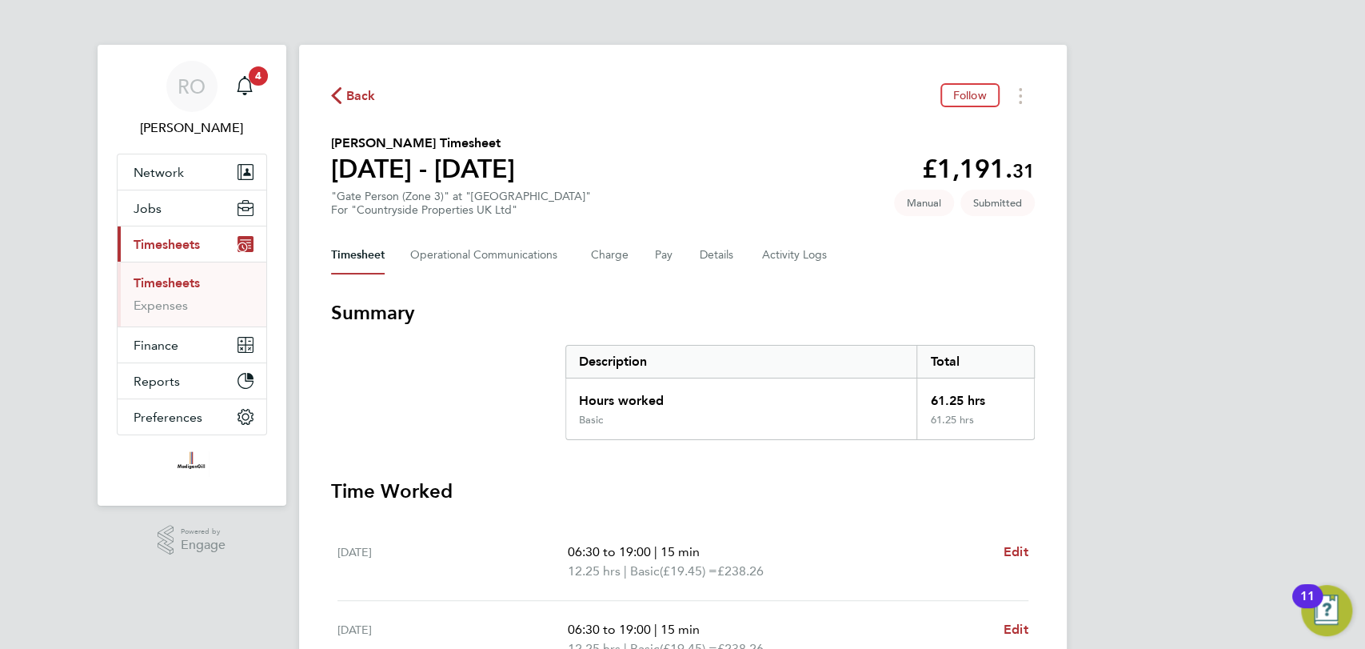
click at [756, 249] on div "Timesheet Operational Communications Charge Pay Details Activity Logs" at bounding box center [683, 255] width 704 height 38
click at [692, 253] on div "Timesheet Operational Communications Charge Pay Details Activity Logs" at bounding box center [683, 255] width 704 height 38
click at [715, 257] on button "Details" at bounding box center [718, 255] width 37 height 38
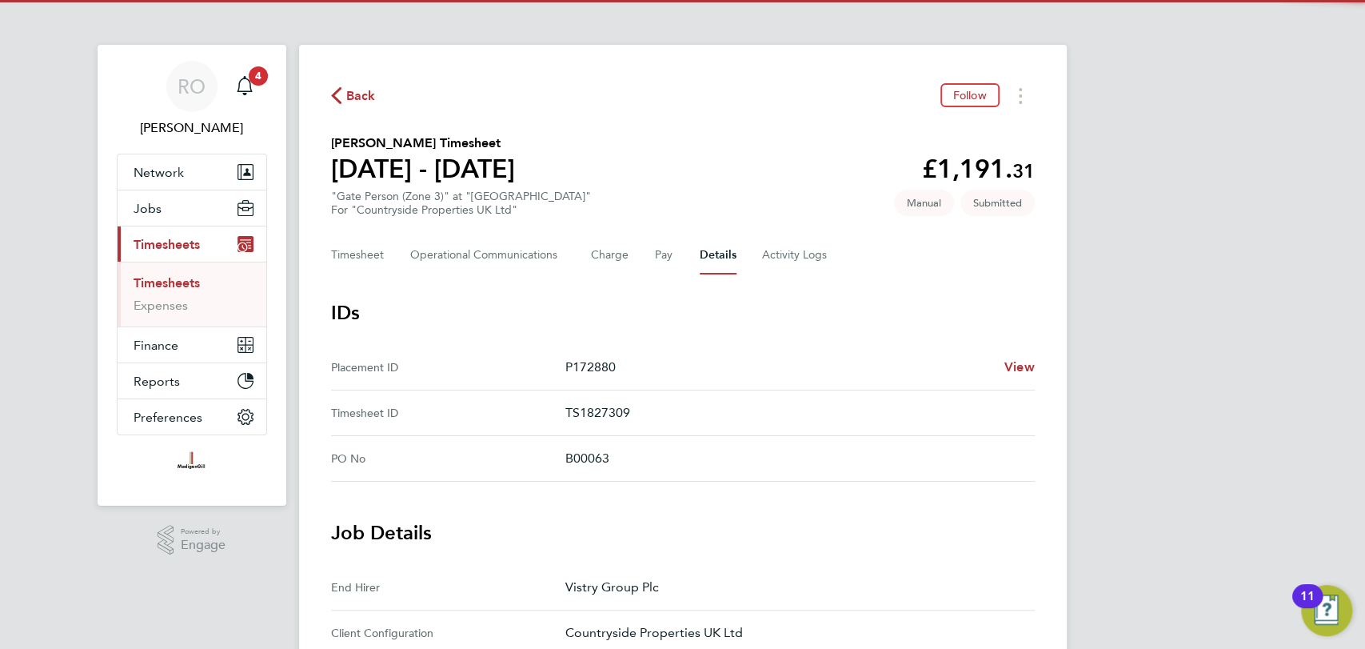
scroll to position [577, 0]
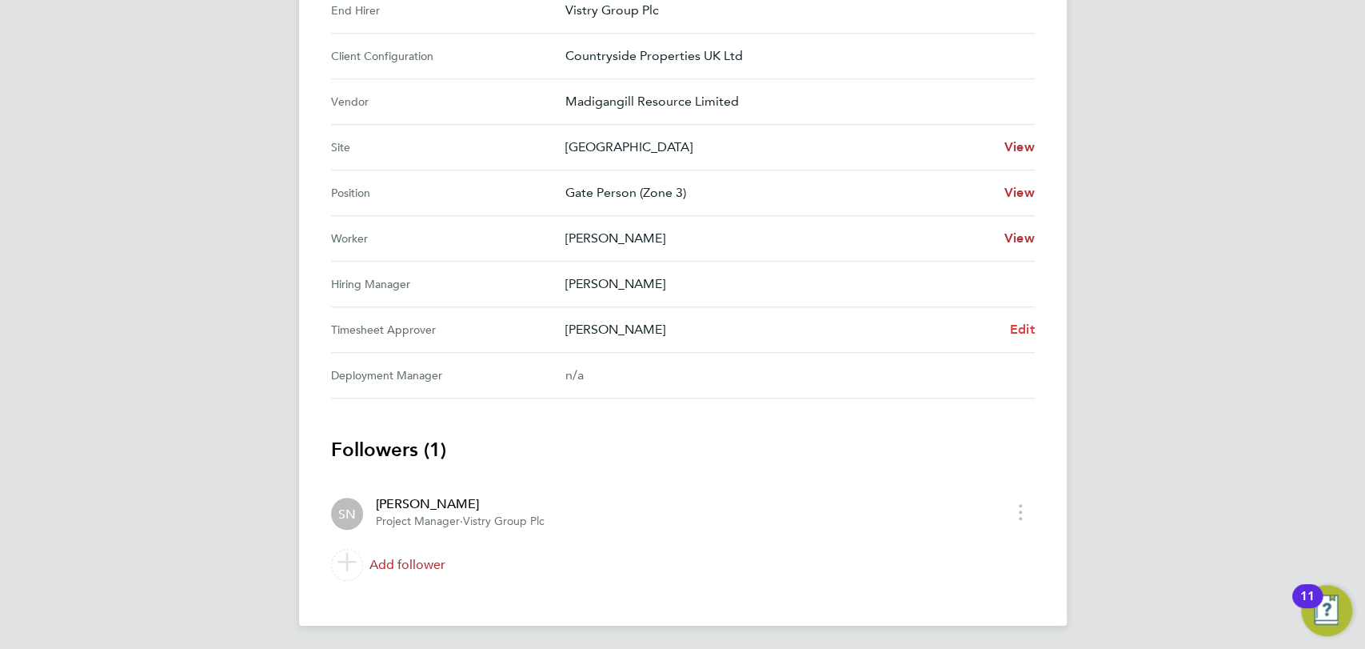
click at [1025, 331] on span "Edit" at bounding box center [1022, 328] width 25 height 15
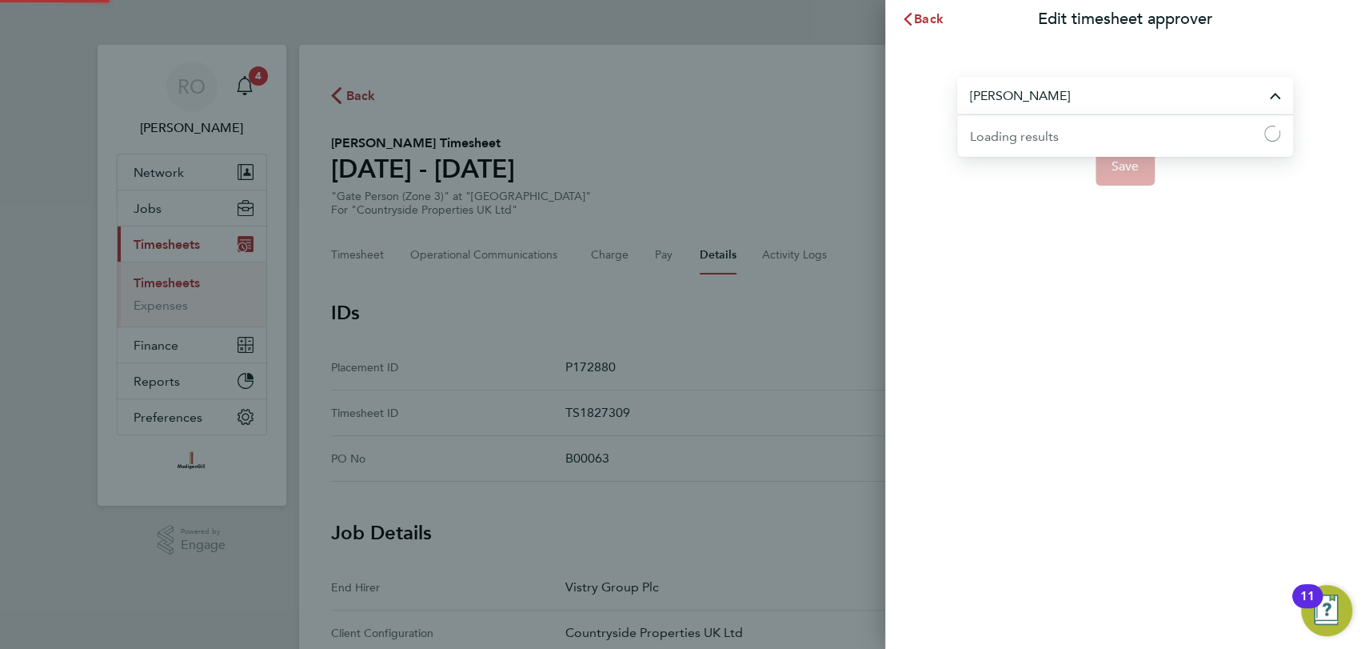
click at [1078, 99] on input "Stephen Nottage" at bounding box center [1125, 96] width 336 height 38
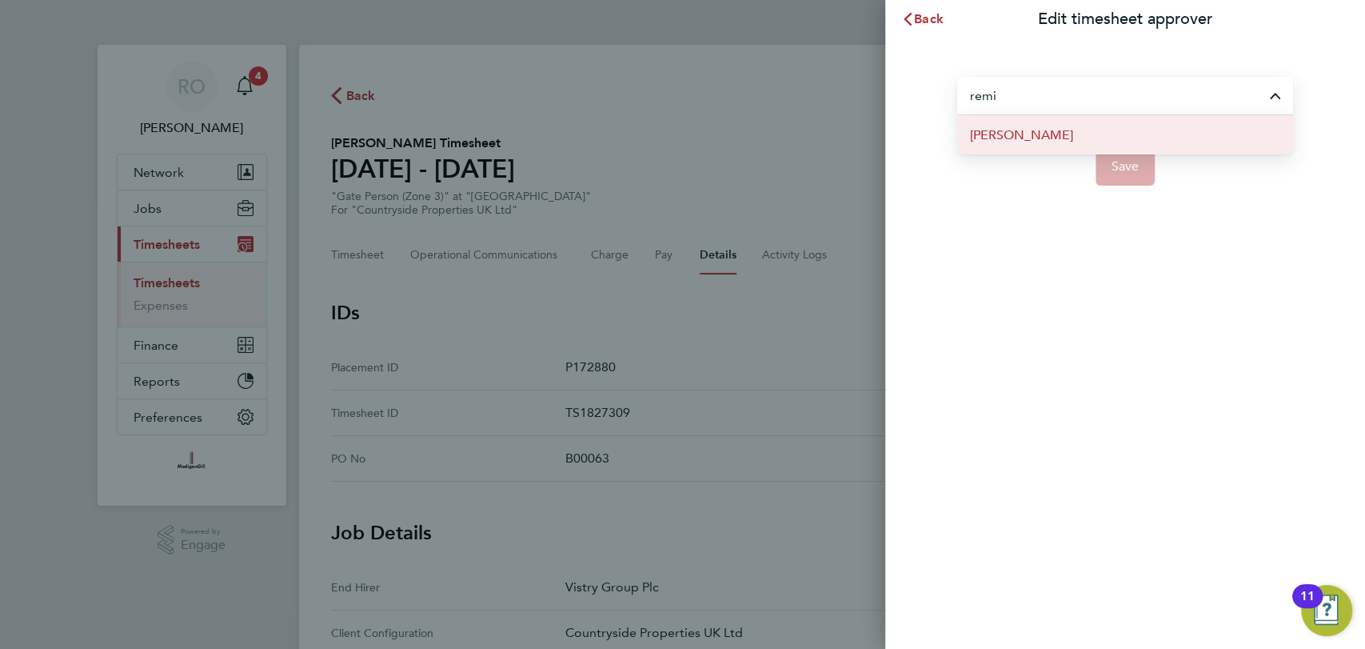
click at [1088, 134] on li "Remi Jelinskas" at bounding box center [1125, 134] width 336 height 39
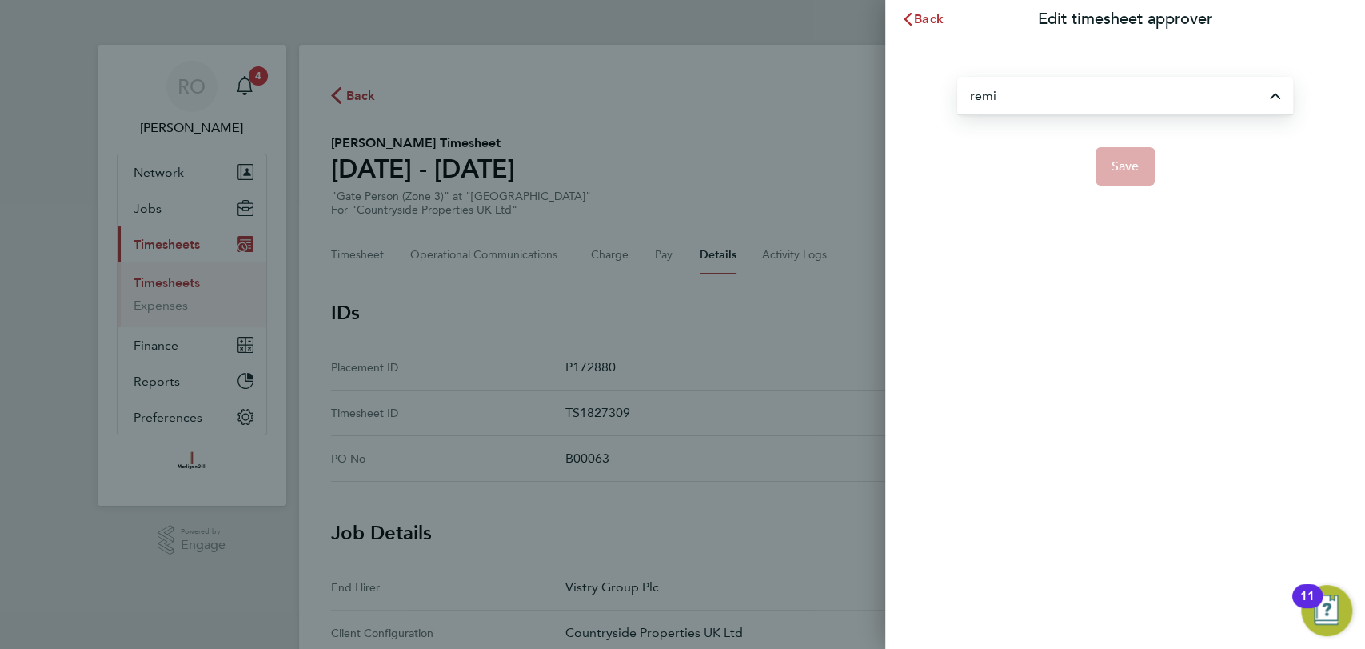
type input "Remi Jelinskas"
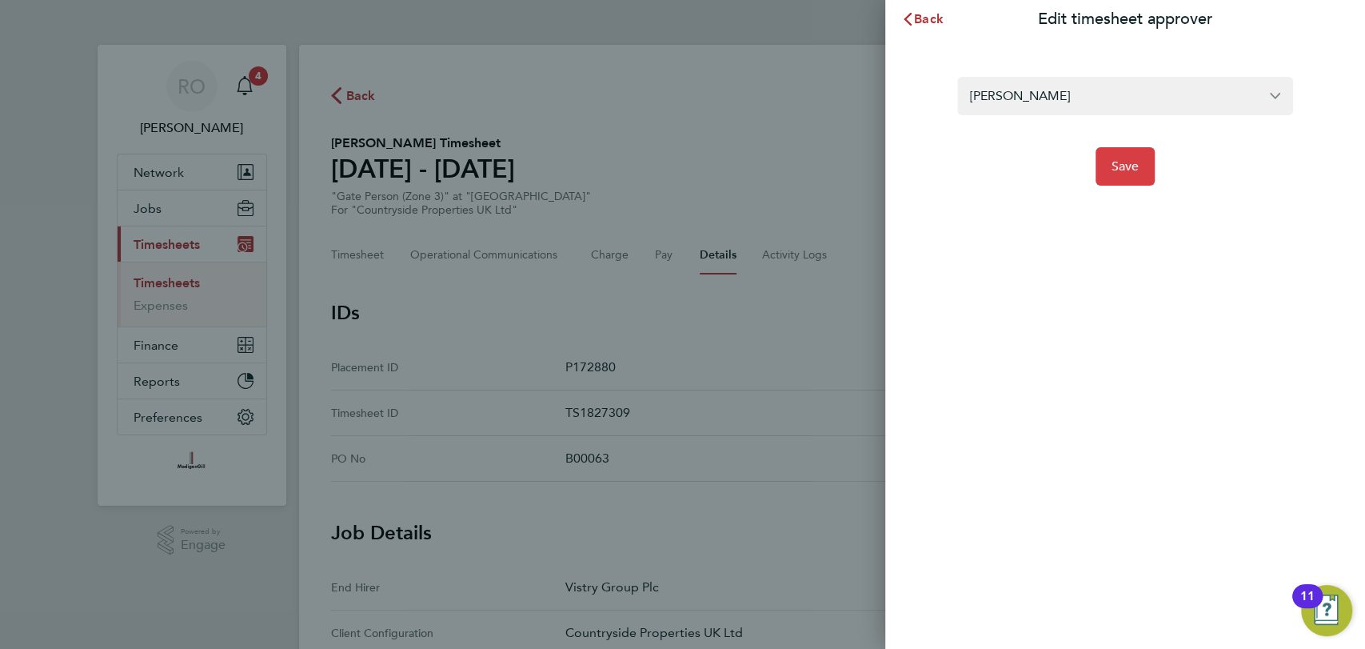
click at [1119, 152] on button "Save" at bounding box center [1126, 166] width 60 height 38
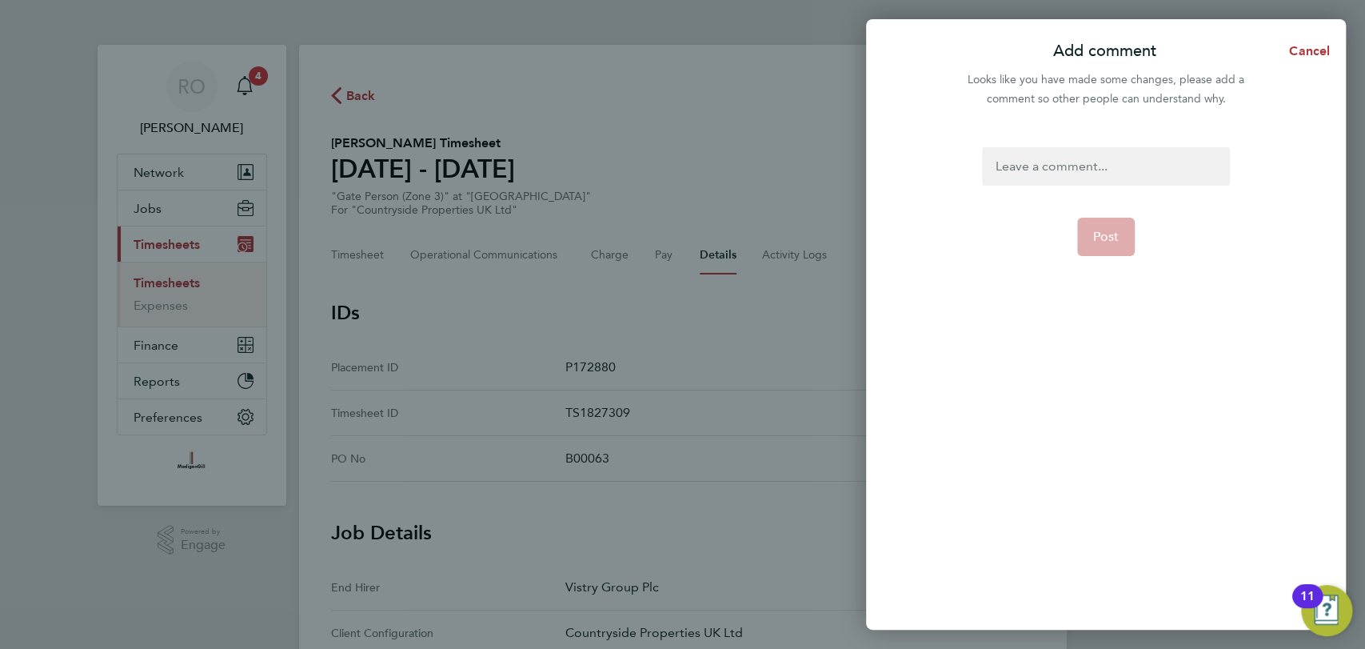
click at [1093, 160] on div at bounding box center [1105, 166] width 247 height 38
click at [1120, 248] on button "Post" at bounding box center [1106, 237] width 58 height 38
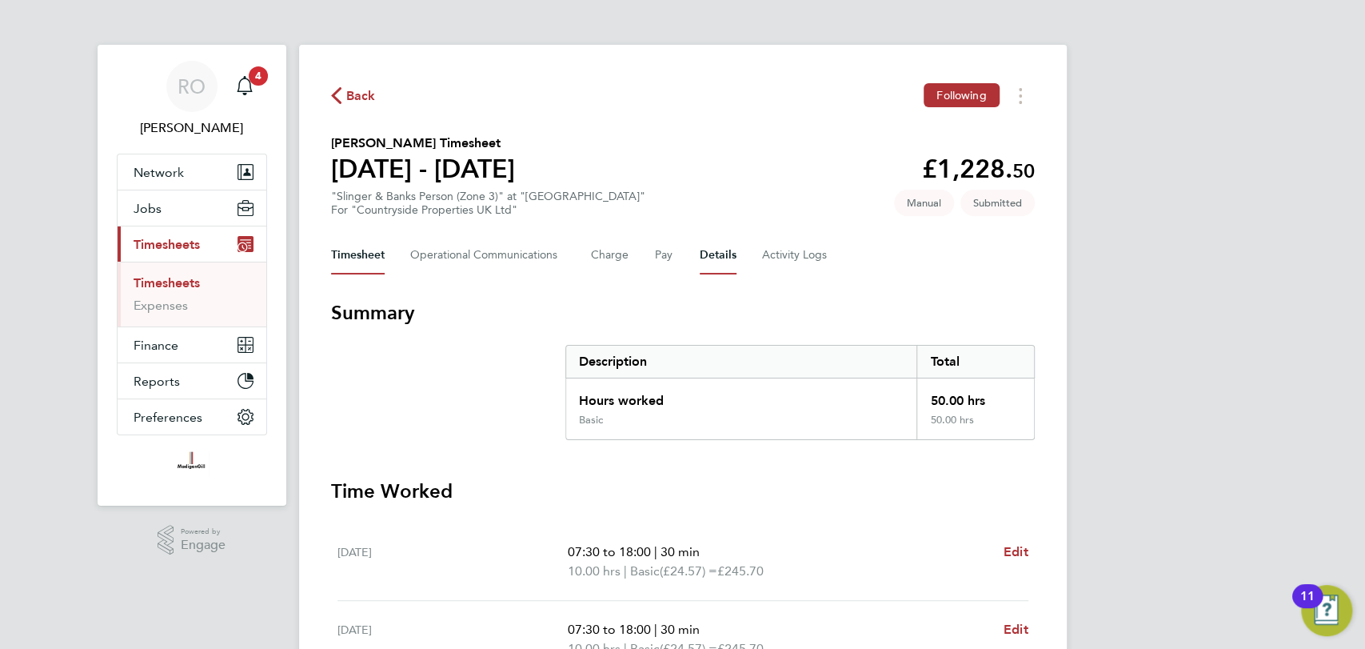
click at [727, 257] on button "Details" at bounding box center [718, 255] width 37 height 38
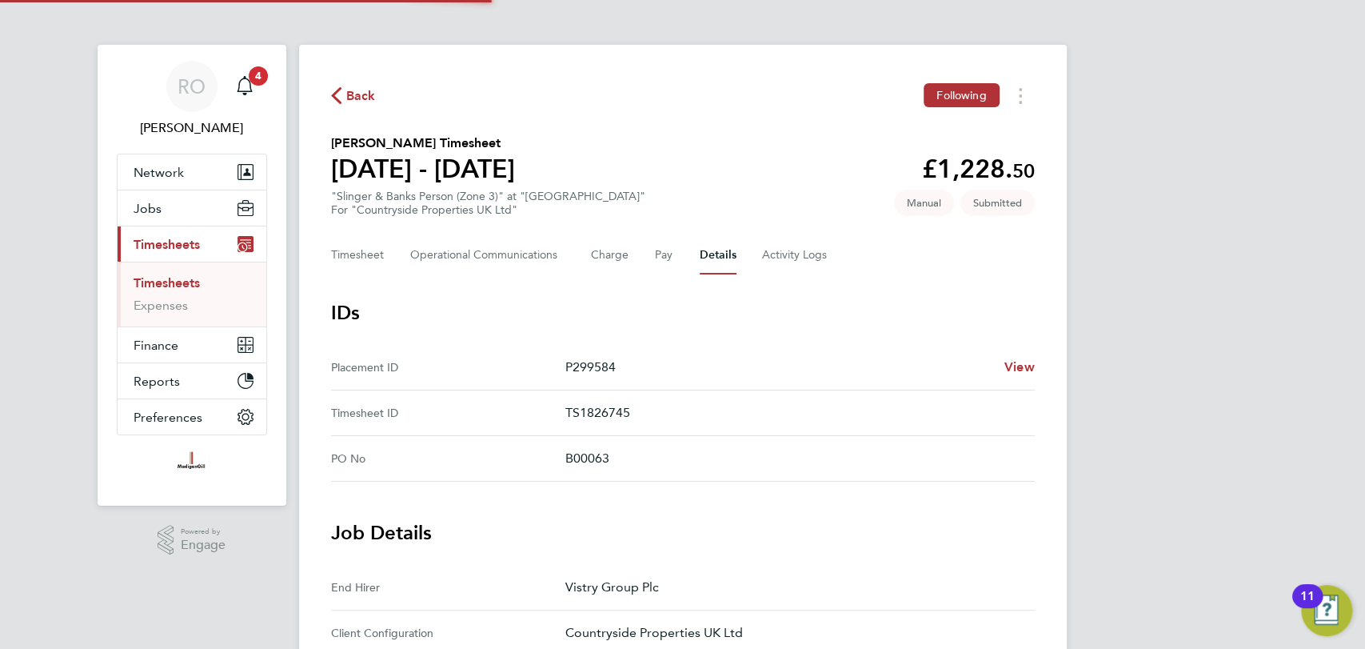
scroll to position [638, 0]
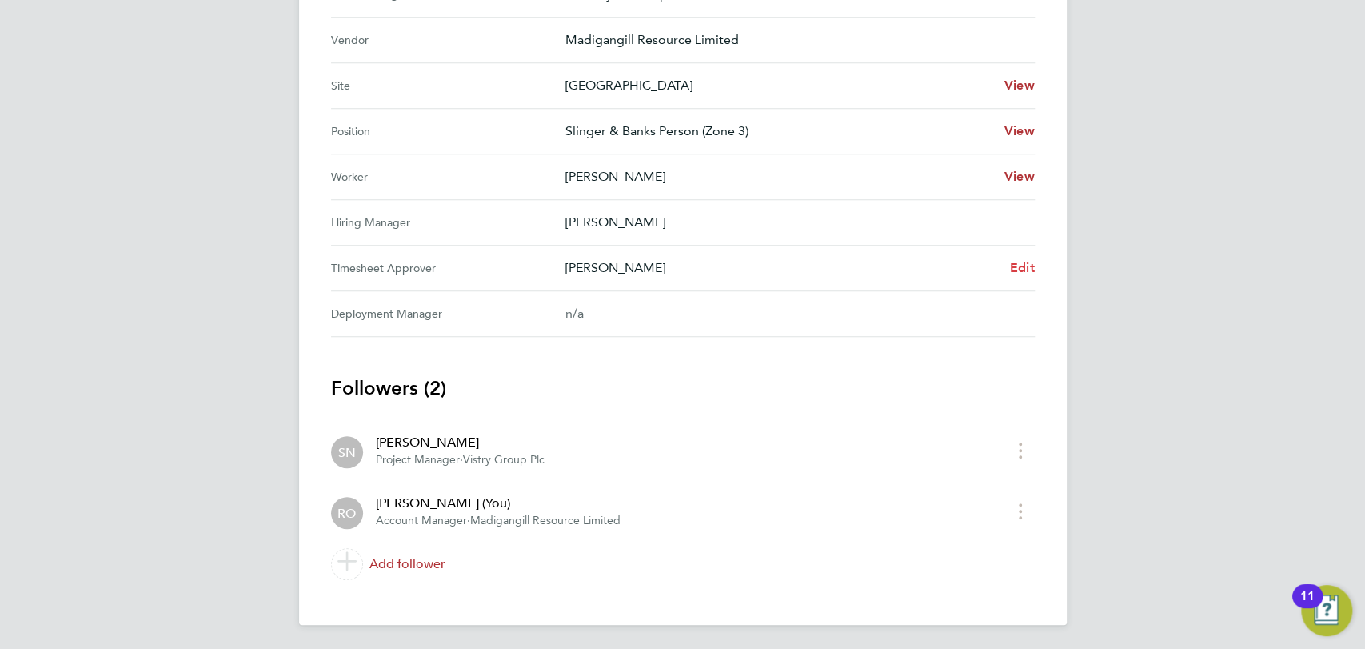
click at [1012, 264] on span "Edit" at bounding box center [1022, 267] width 25 height 15
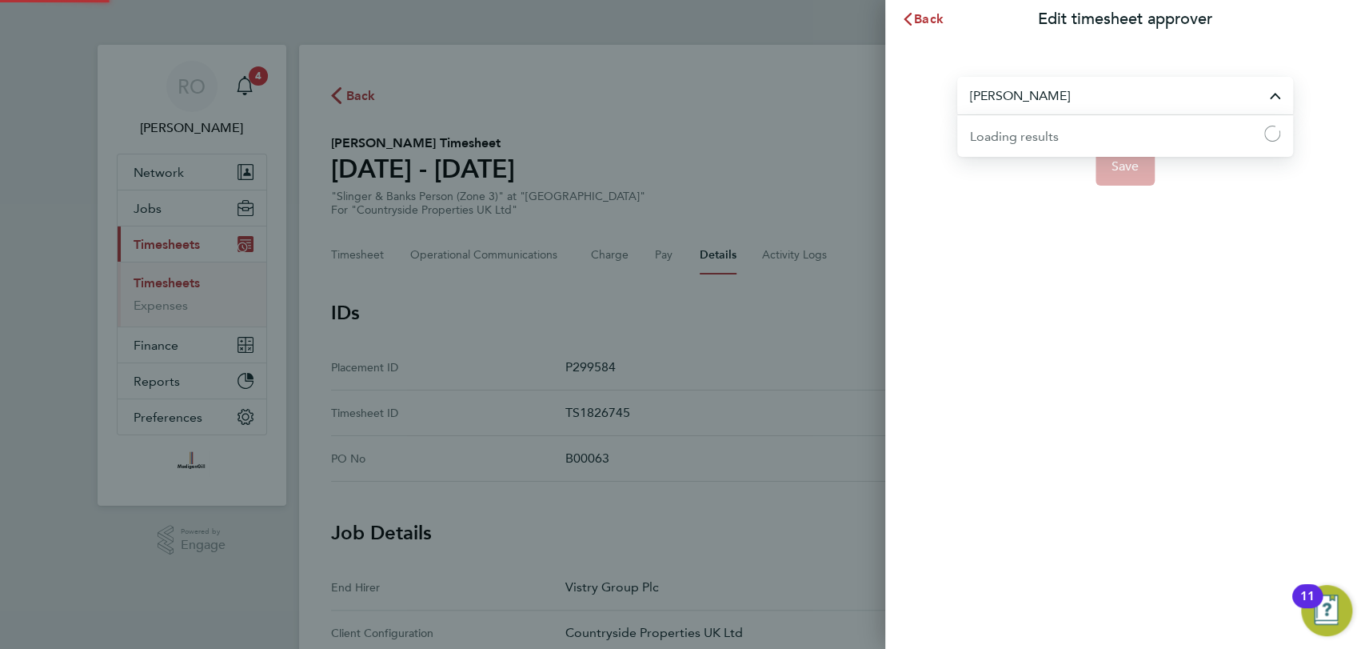
click at [1072, 110] on input "[PERSON_NAME]" at bounding box center [1125, 96] width 336 height 38
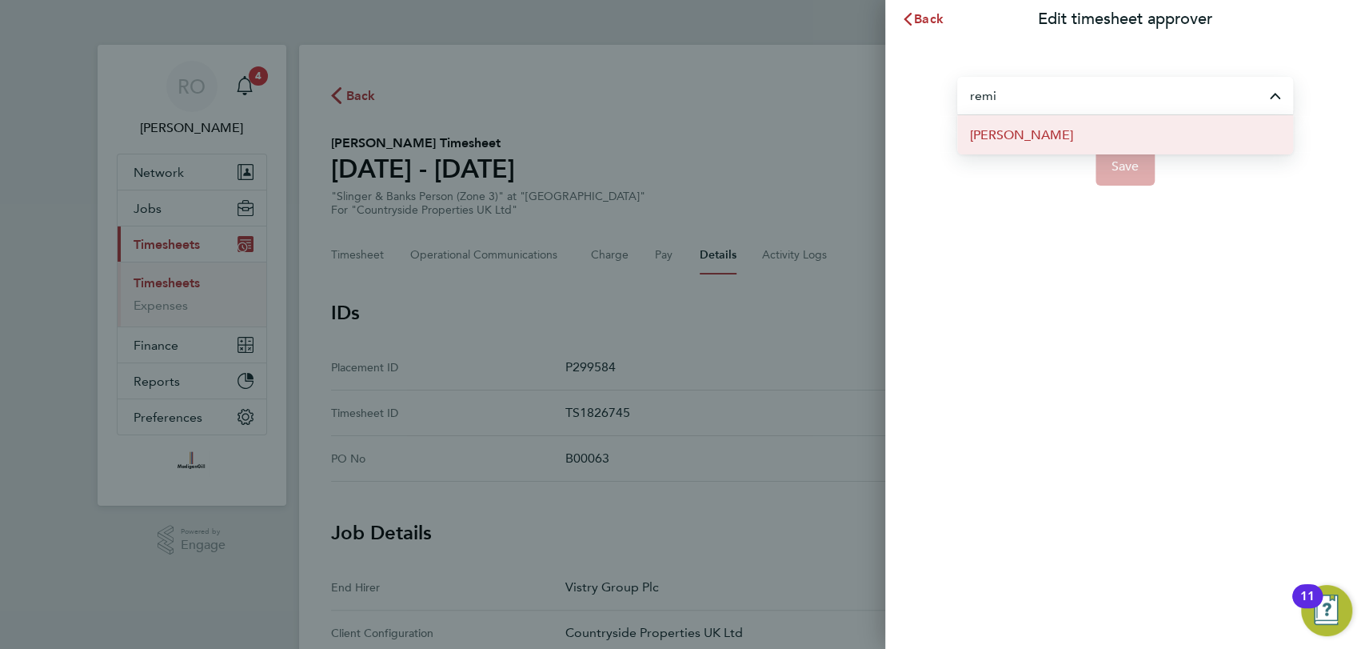
click at [1072, 139] on li "[PERSON_NAME]" at bounding box center [1125, 134] width 336 height 39
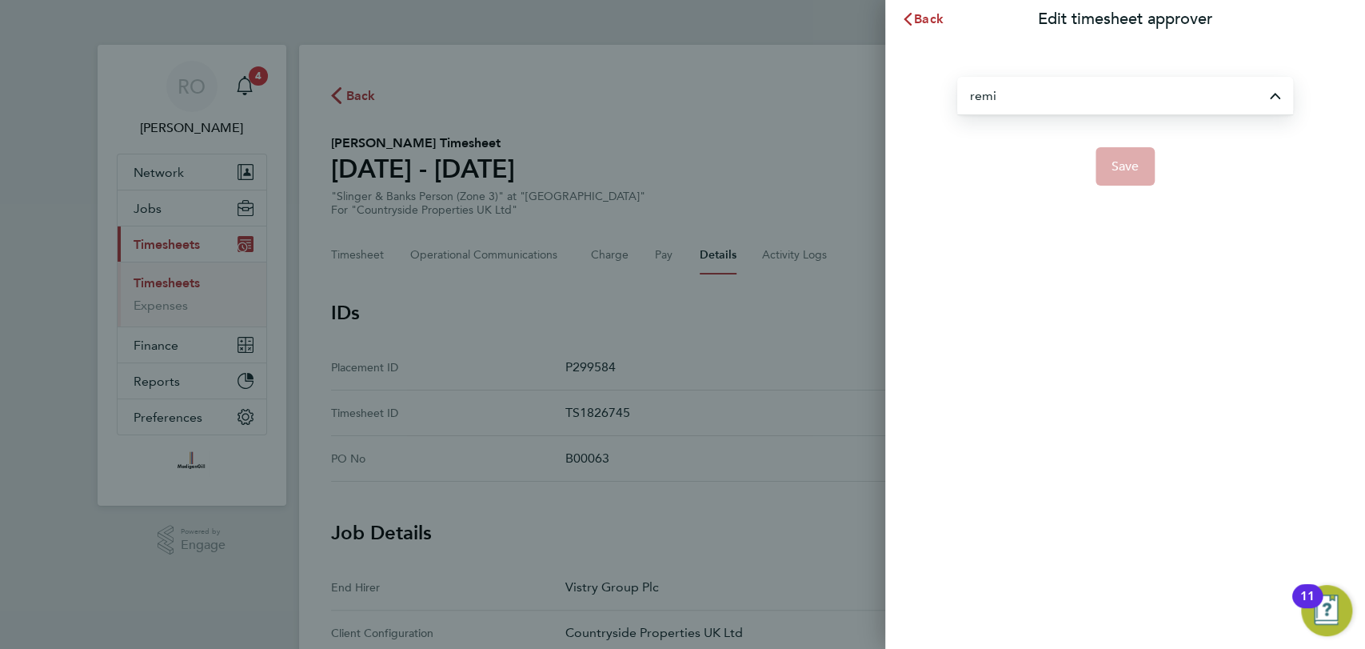
type input "[PERSON_NAME]"
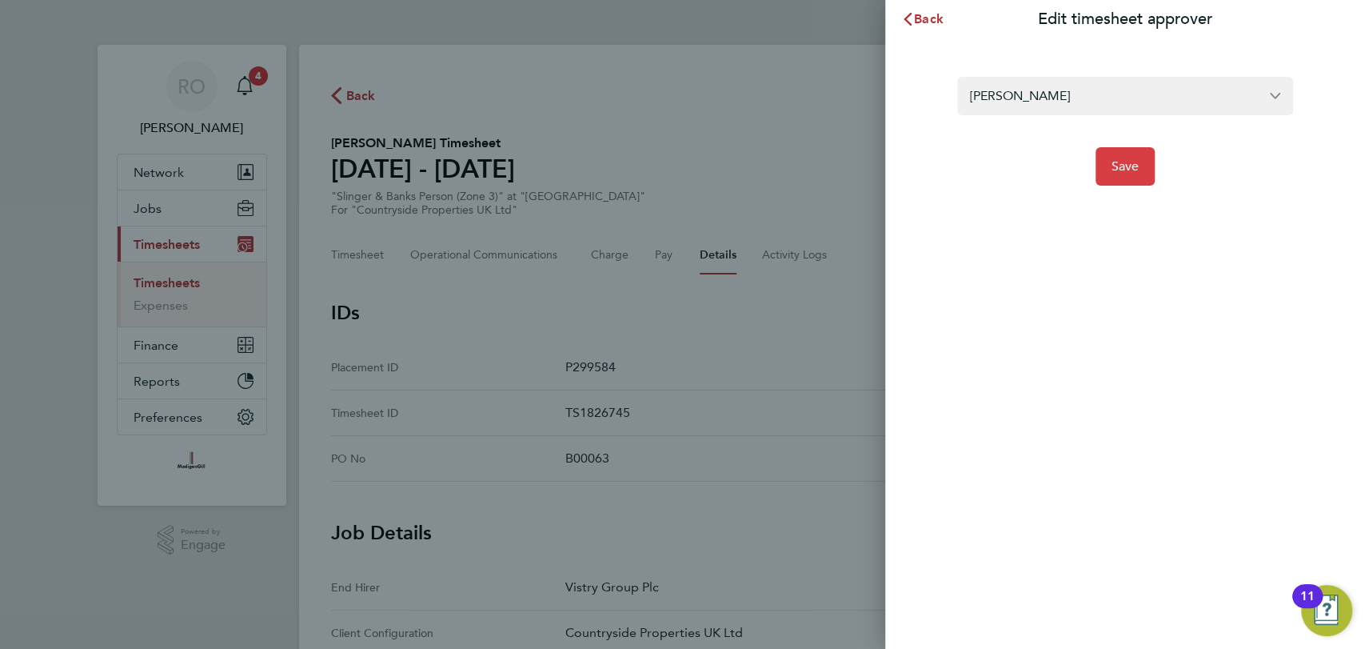
click at [1118, 168] on span "Save" at bounding box center [1126, 166] width 28 height 16
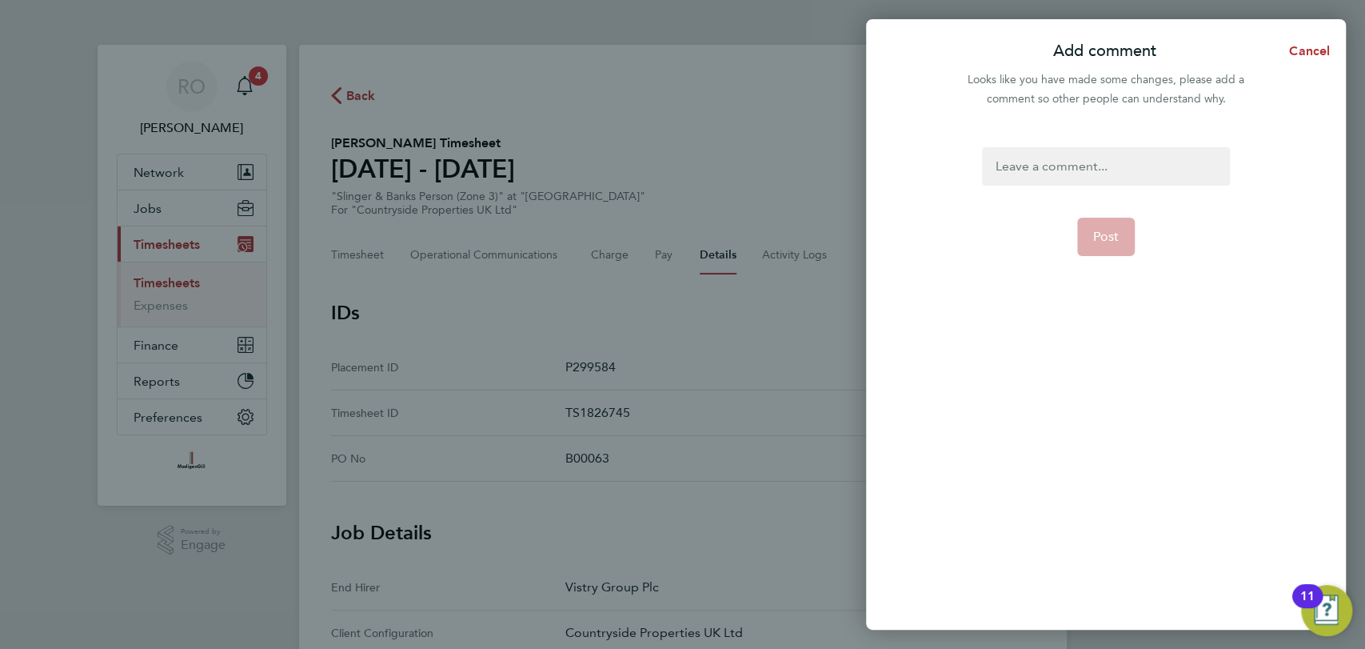
click at [1117, 165] on div at bounding box center [1105, 166] width 247 height 38
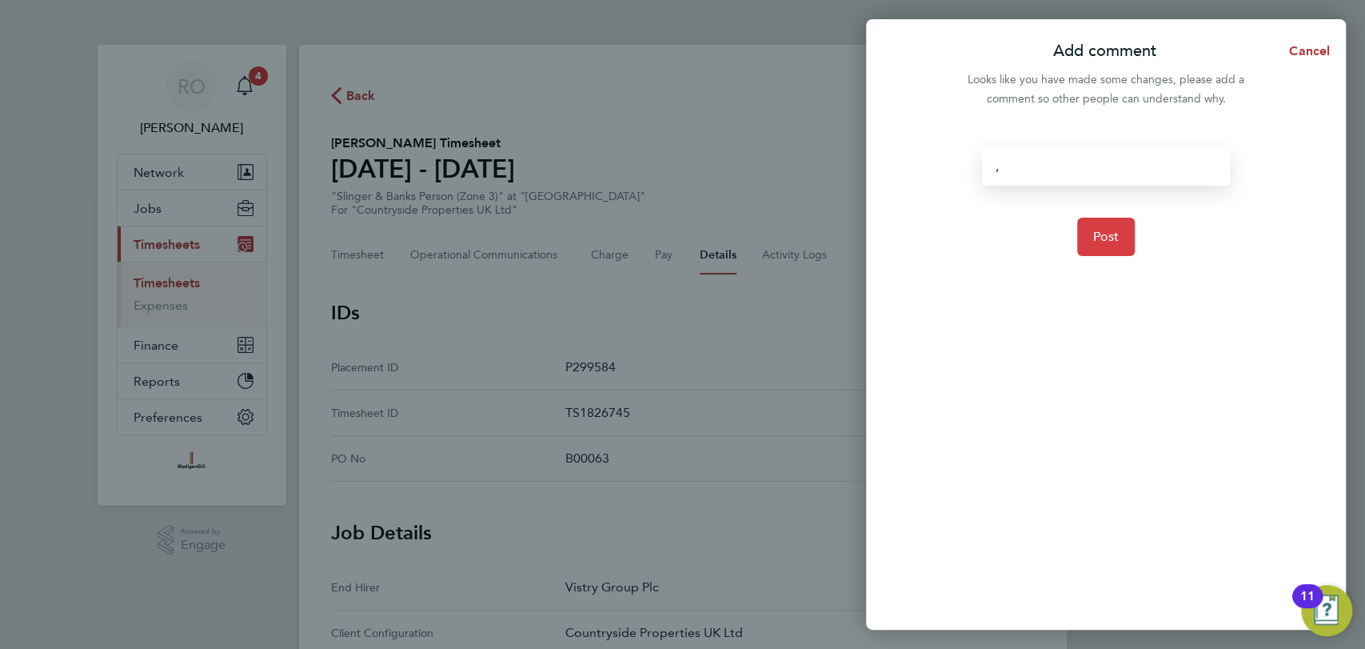
click at [1116, 235] on span "Post" at bounding box center [1106, 237] width 26 height 16
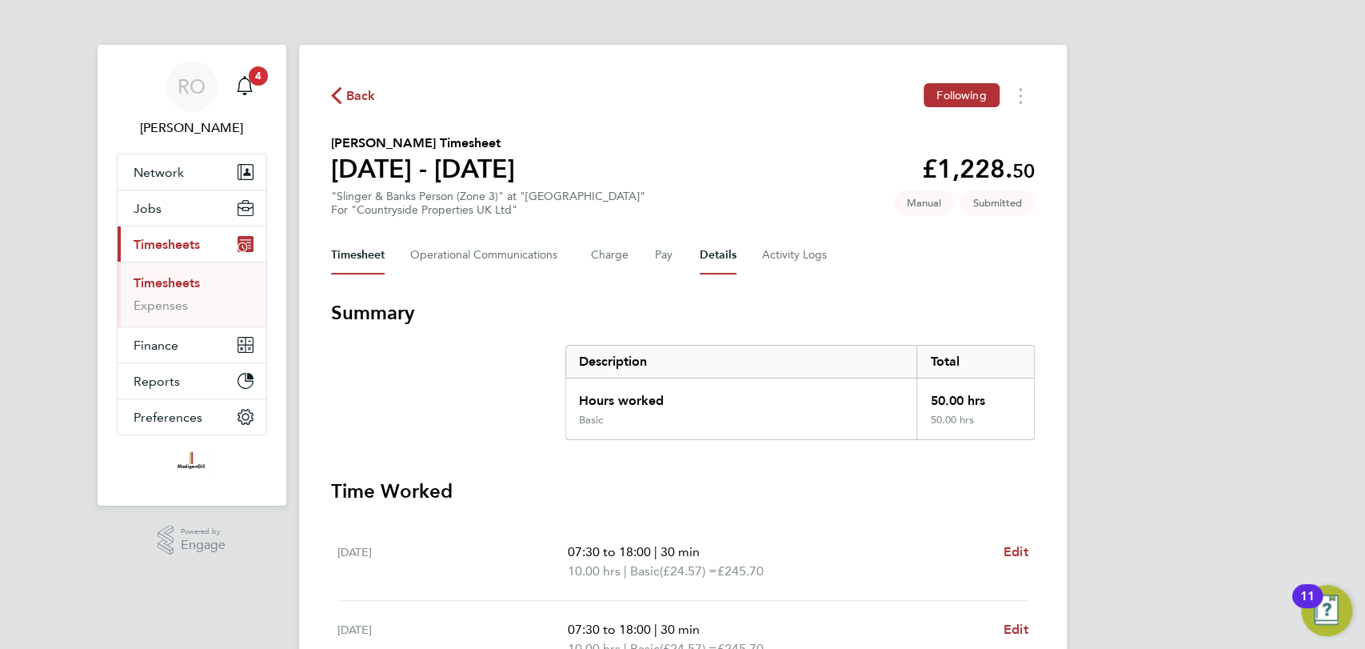
click at [700, 249] on button "Details" at bounding box center [718, 255] width 37 height 38
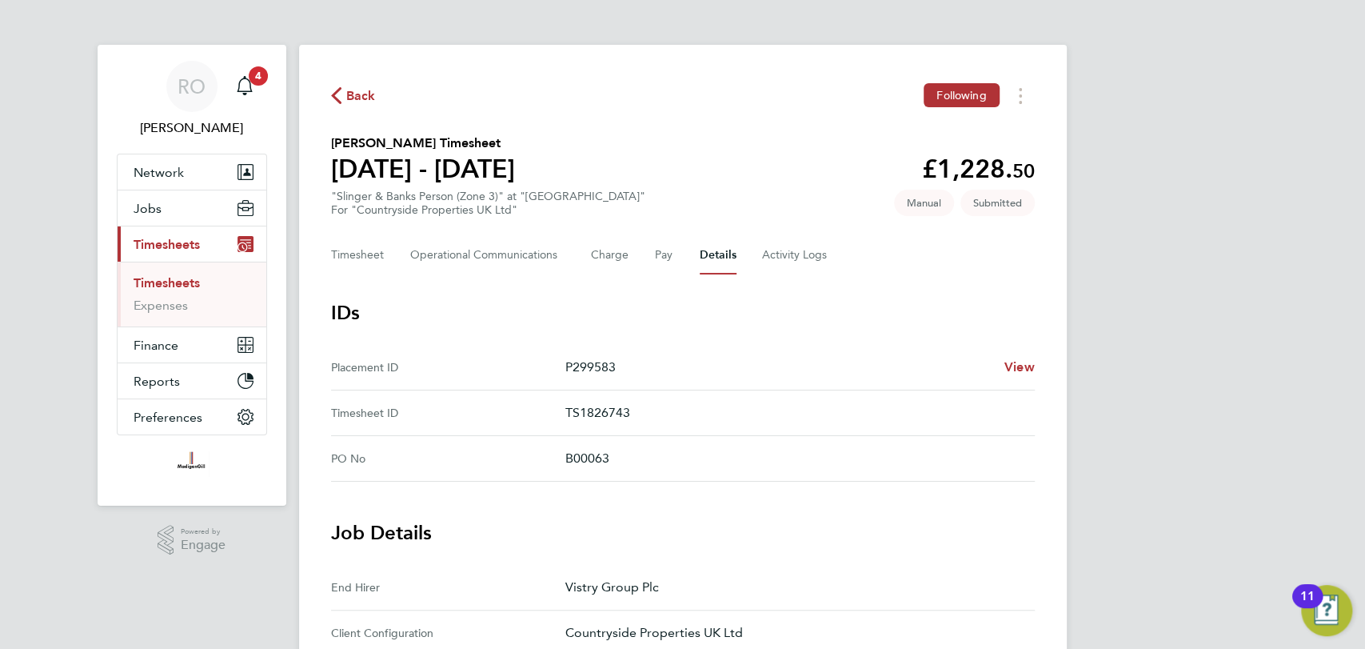
scroll to position [638, 0]
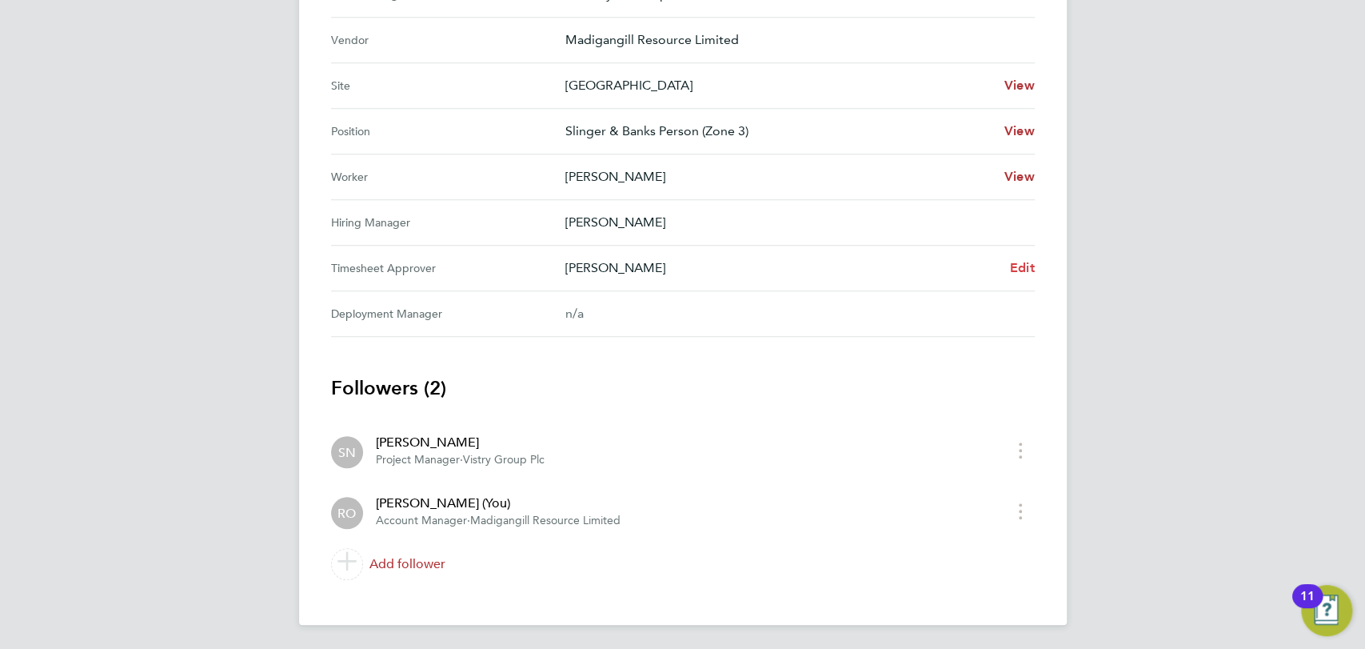
click at [1013, 269] on span "Edit" at bounding box center [1022, 267] width 25 height 15
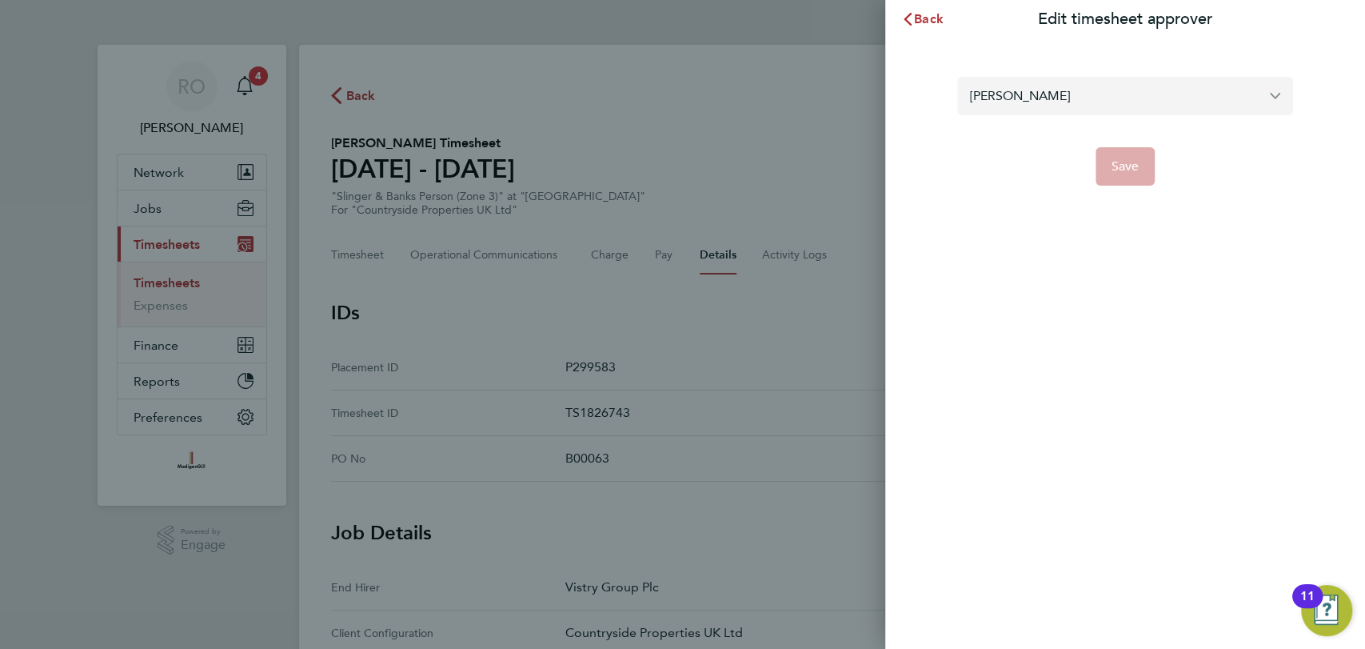
click at [1078, 97] on input "[PERSON_NAME]" at bounding box center [1125, 96] width 336 height 38
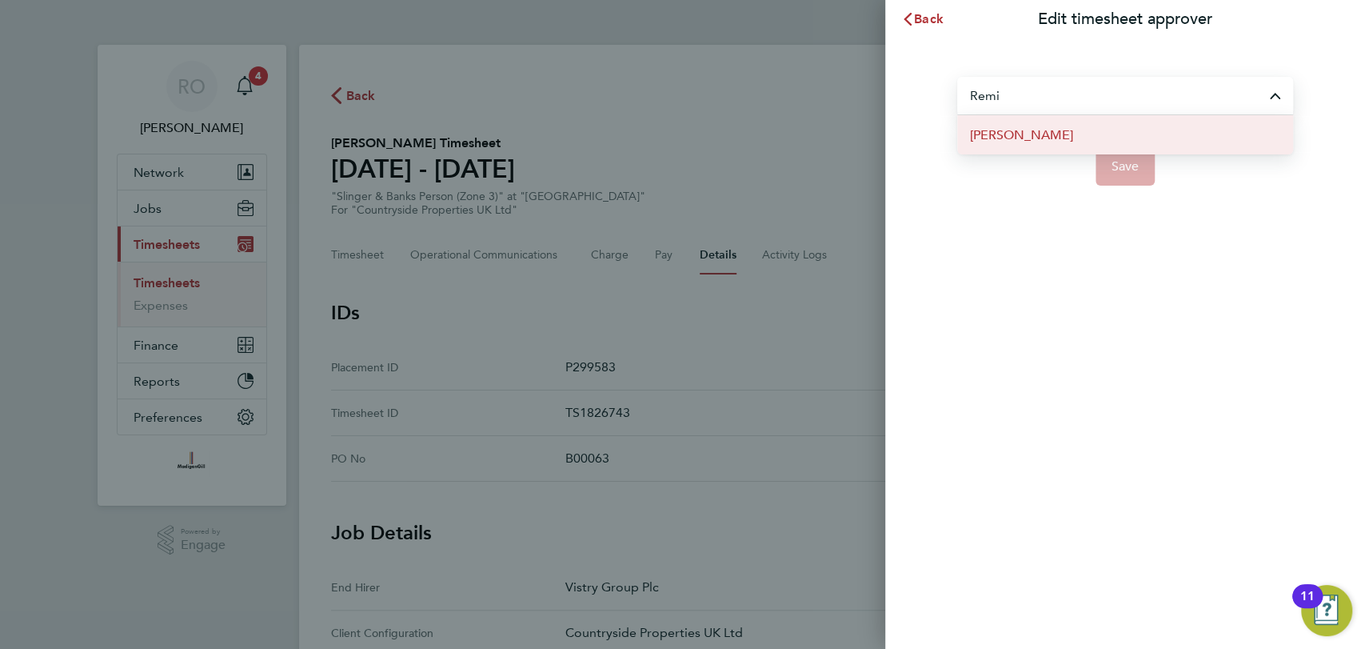
click at [1066, 137] on li "[PERSON_NAME]" at bounding box center [1125, 134] width 336 height 39
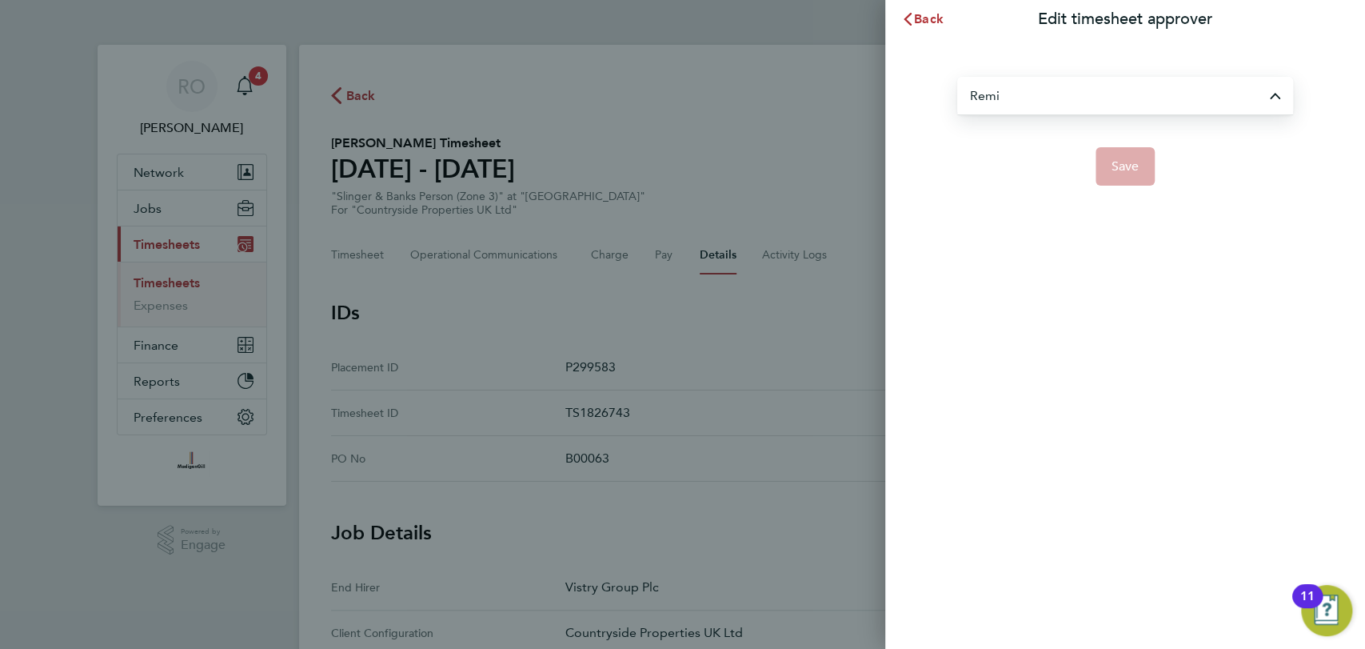
type input "[PERSON_NAME]"
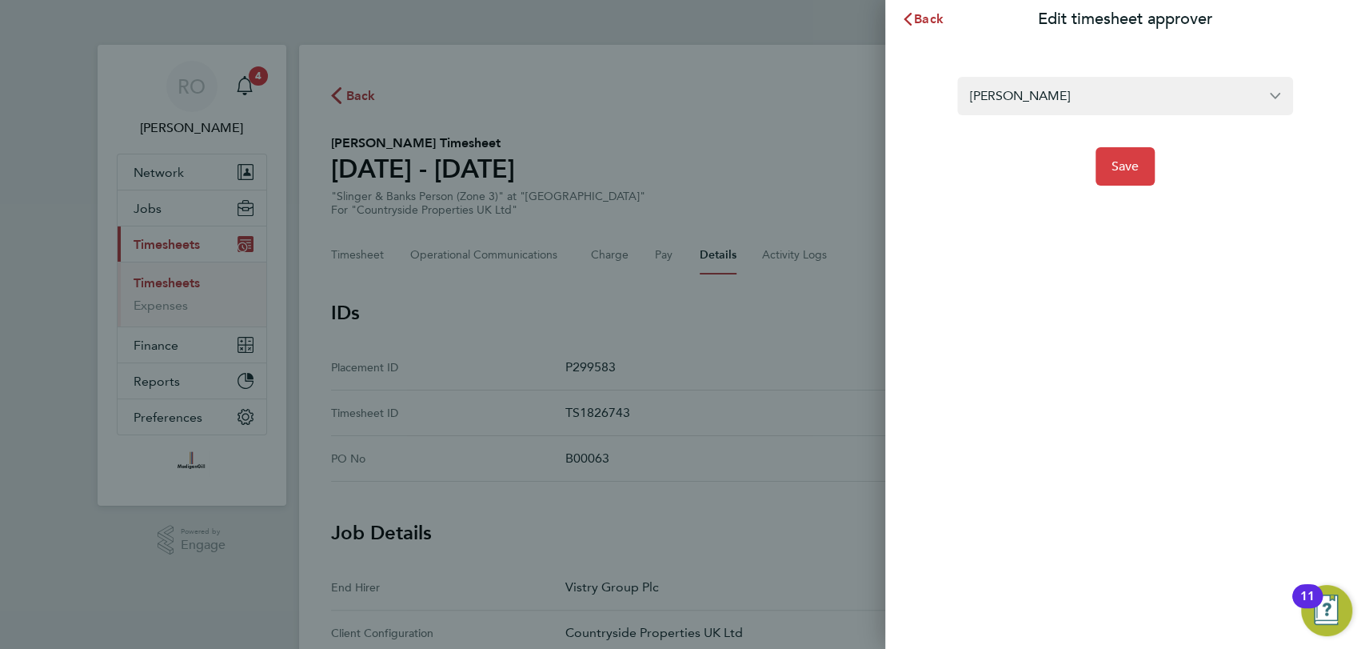
click at [1120, 169] on span "Save" at bounding box center [1126, 166] width 28 height 16
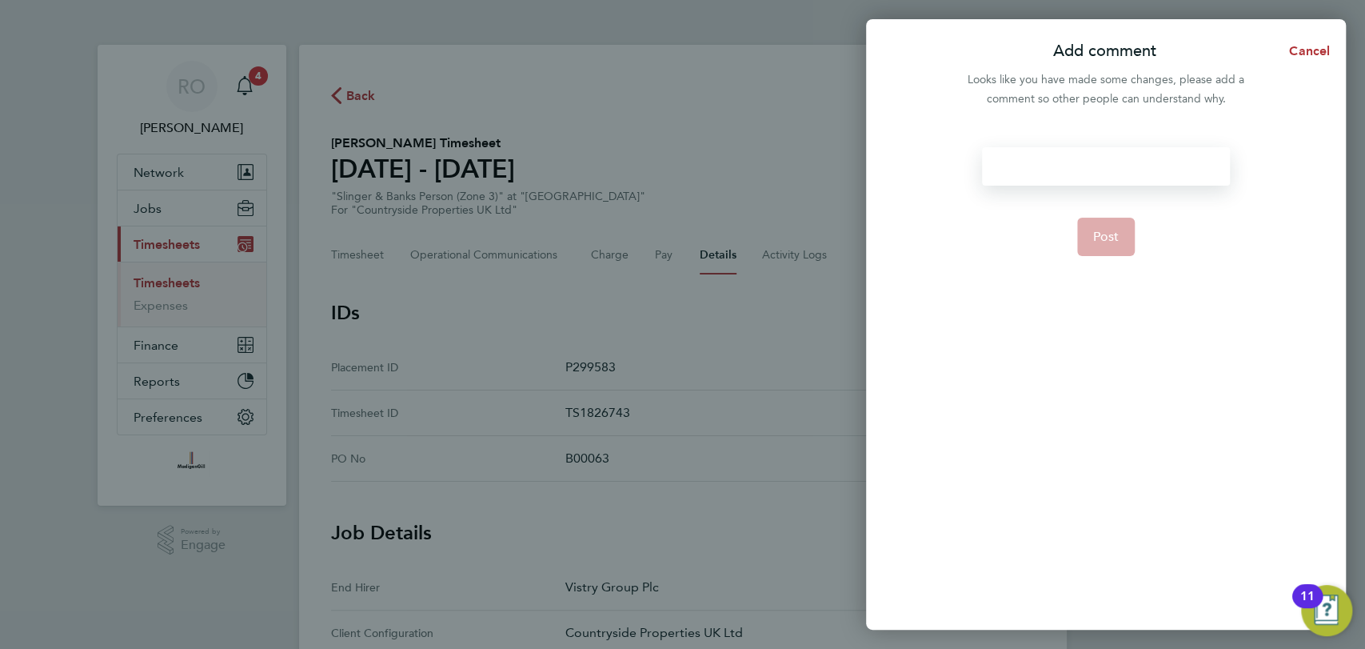
click at [1066, 161] on div at bounding box center [1105, 166] width 247 height 38
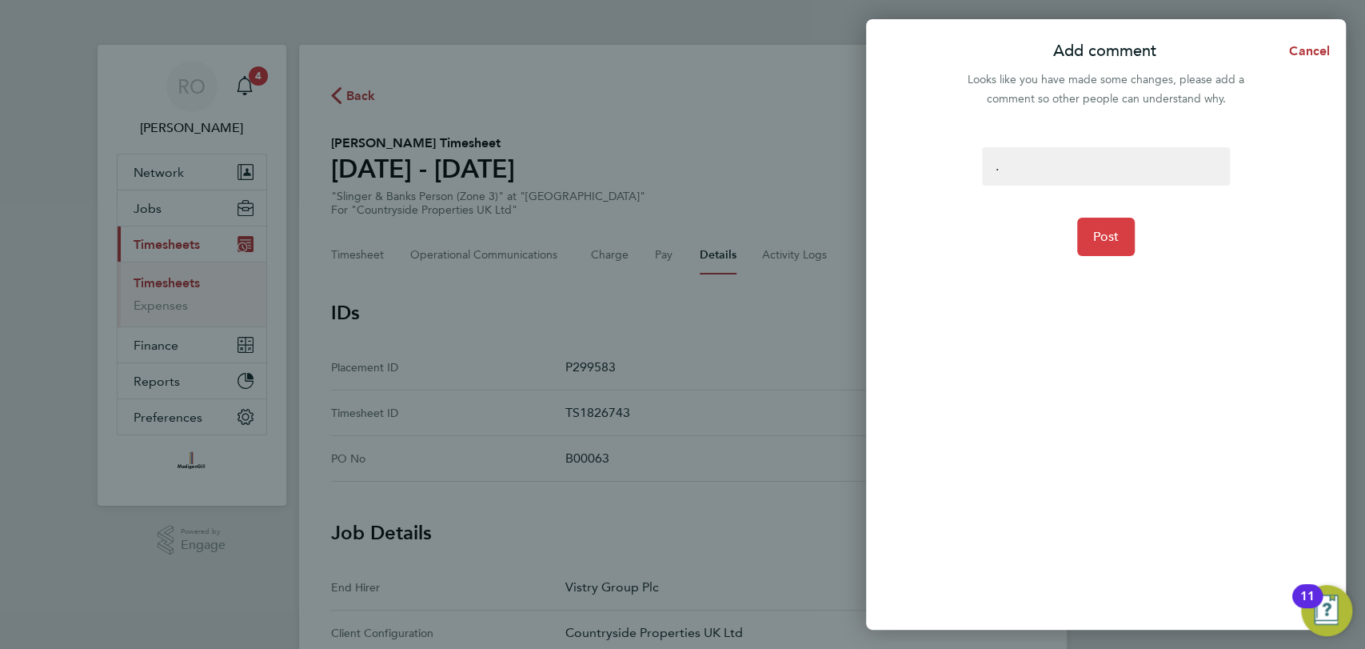
click at [1113, 238] on span "Post" at bounding box center [1106, 237] width 26 height 16
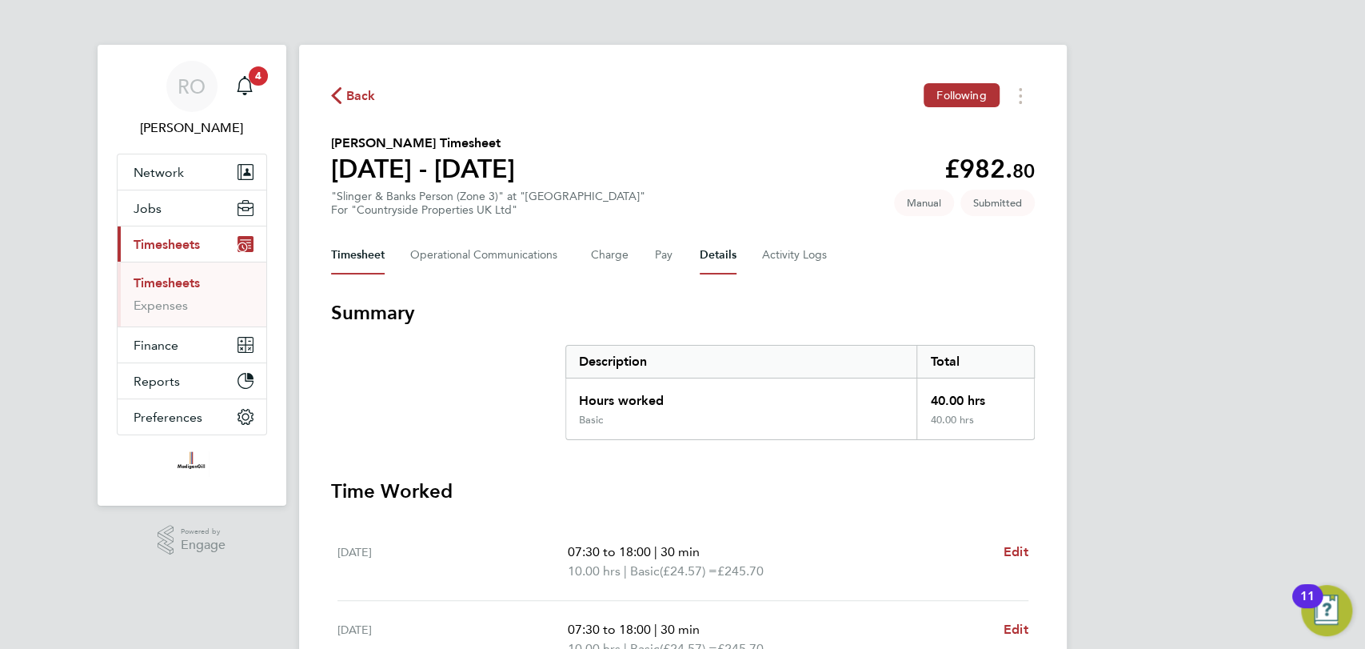
click at [719, 263] on button "Details" at bounding box center [718, 255] width 37 height 38
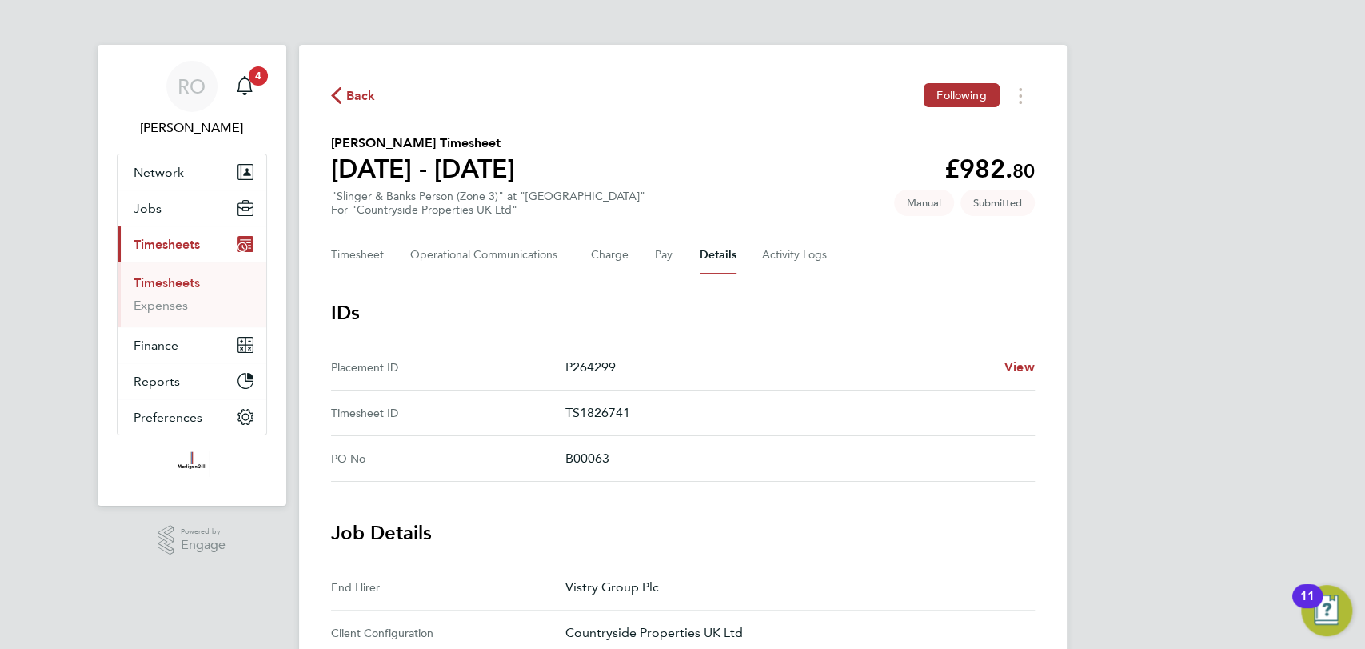
scroll to position [638, 0]
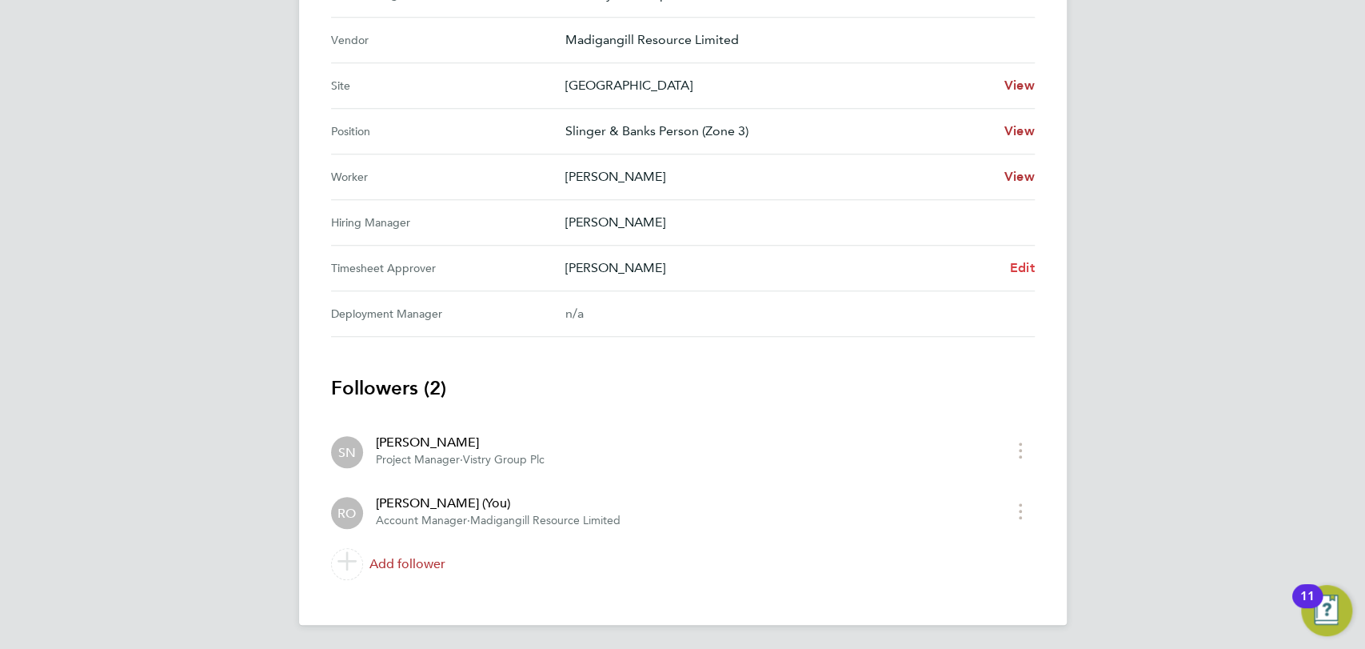
click at [1029, 269] on span "Edit" at bounding box center [1022, 267] width 25 height 15
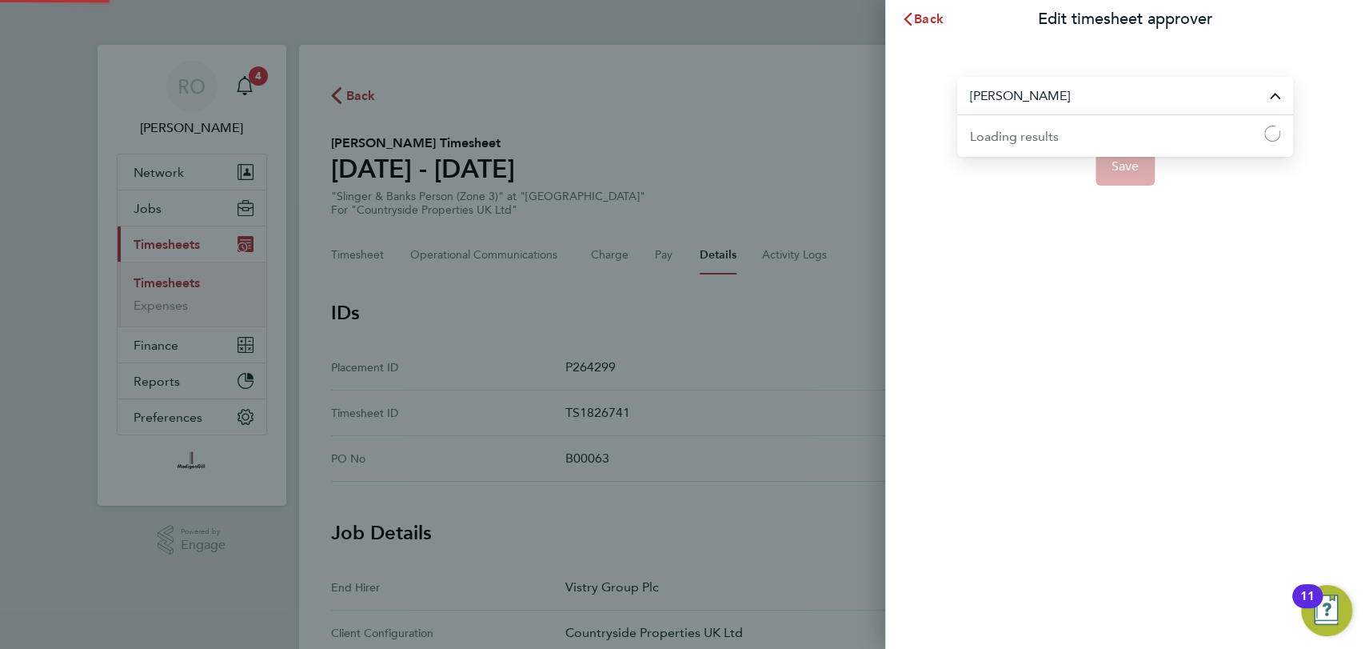
click at [1135, 88] on input "[PERSON_NAME]" at bounding box center [1125, 96] width 336 height 38
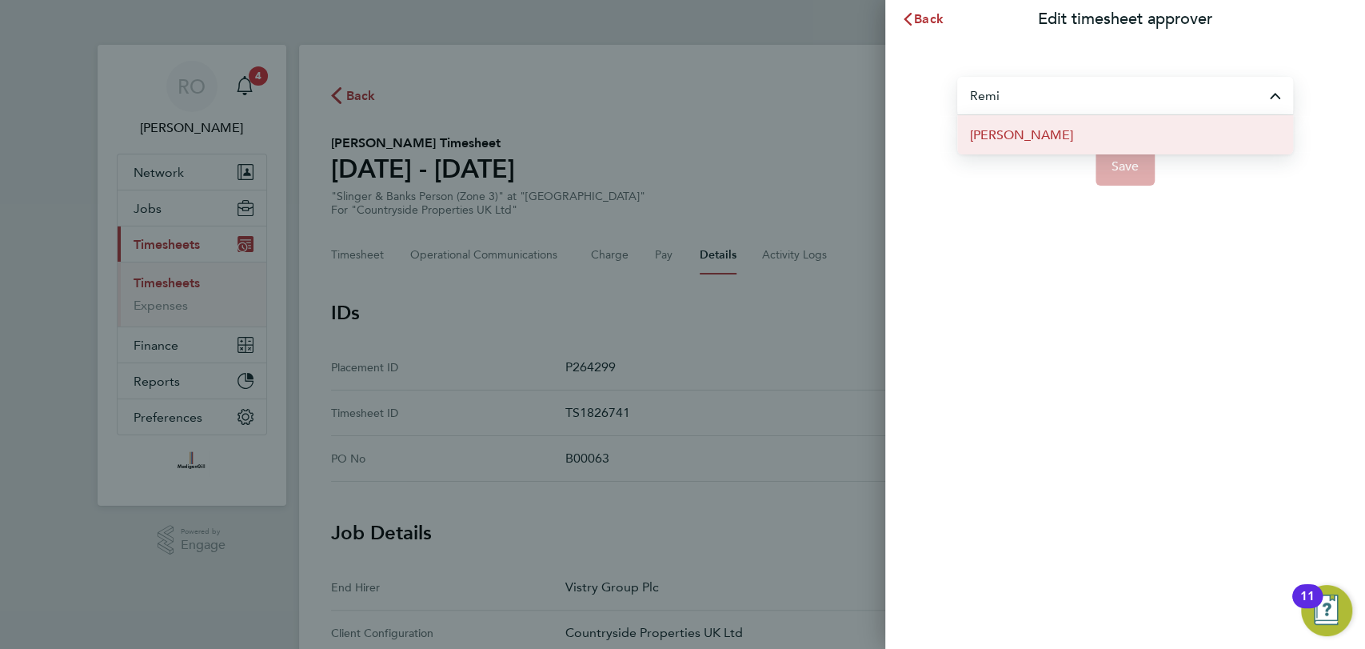
click at [1080, 139] on li "[PERSON_NAME]" at bounding box center [1125, 134] width 336 height 39
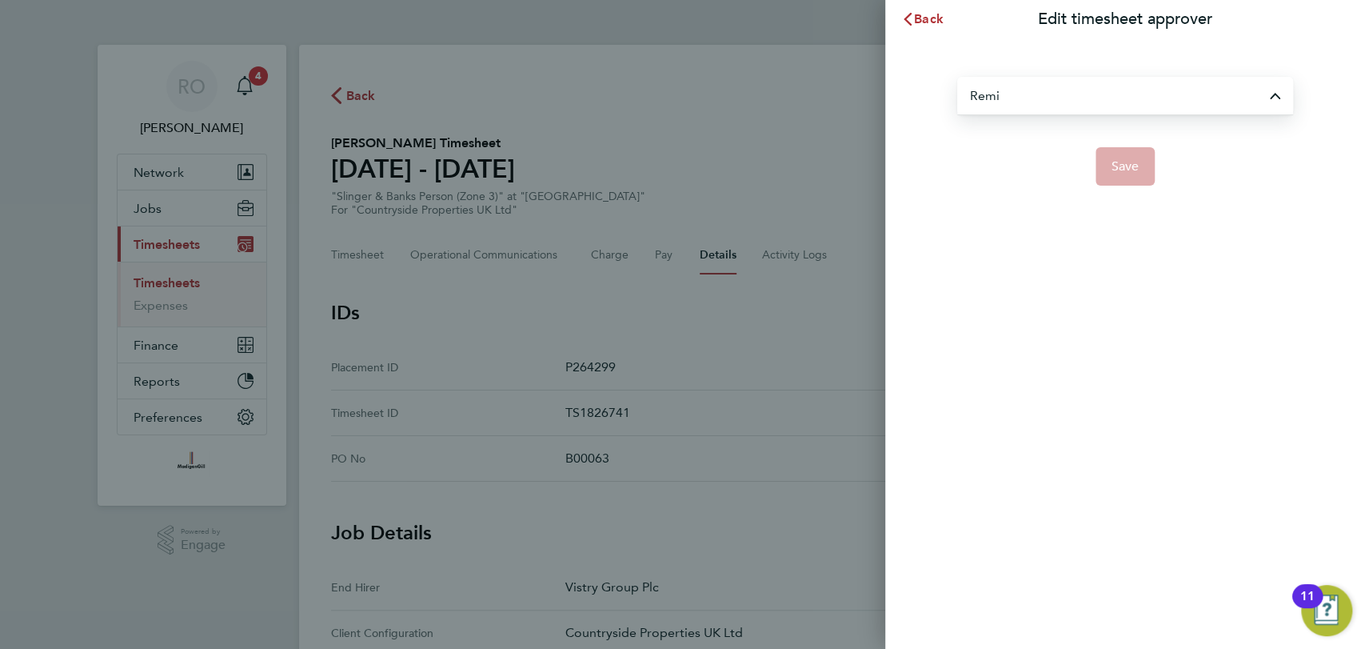
type input "[PERSON_NAME]"
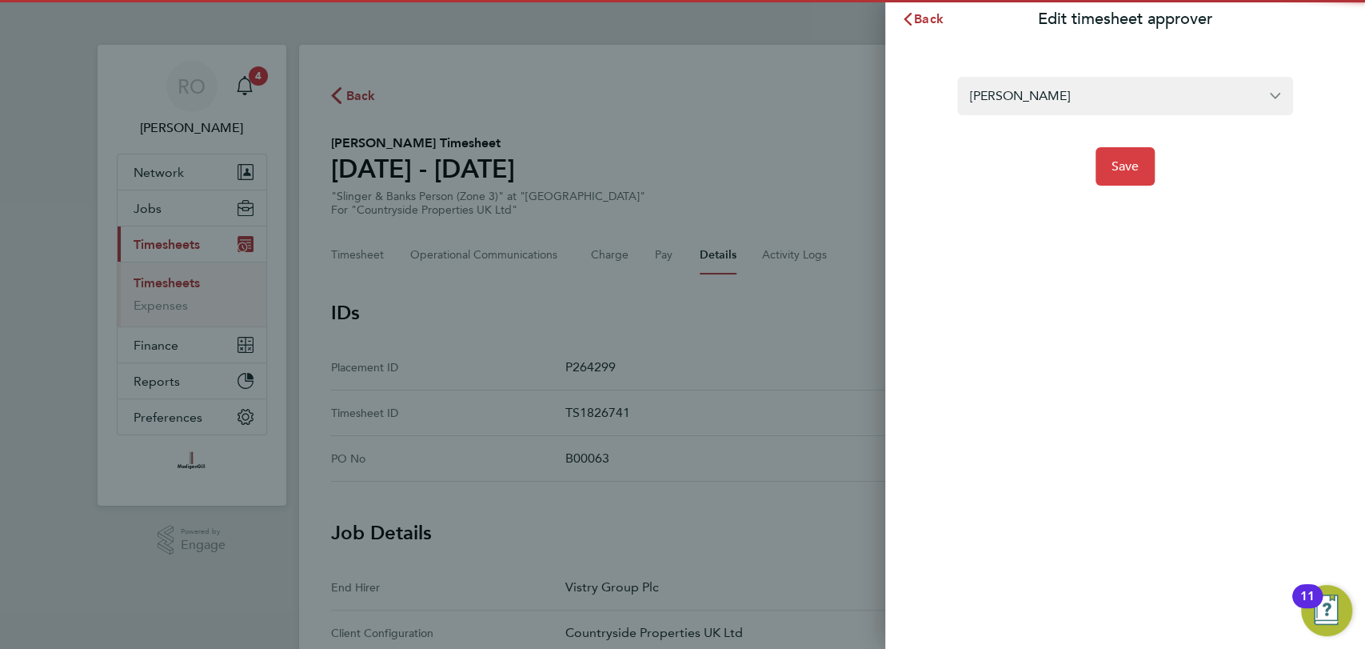
click at [1129, 165] on span "Save" at bounding box center [1126, 166] width 28 height 16
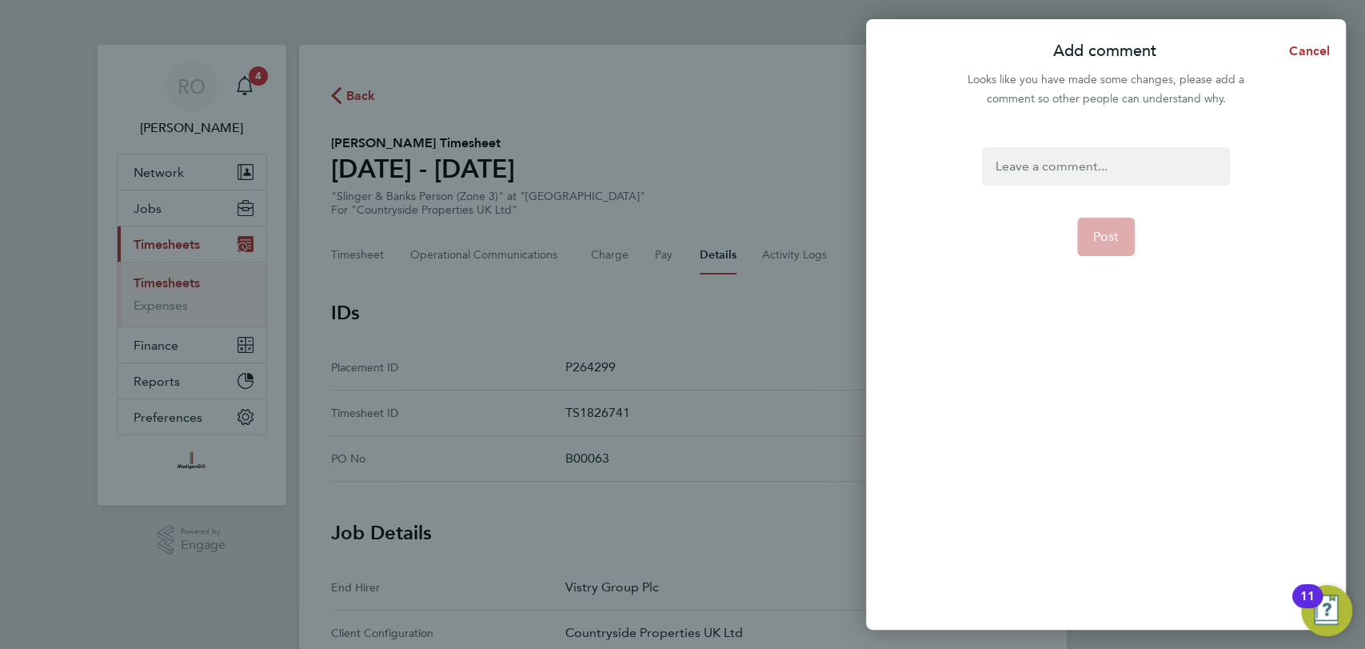
click at [1098, 167] on div at bounding box center [1105, 166] width 247 height 38
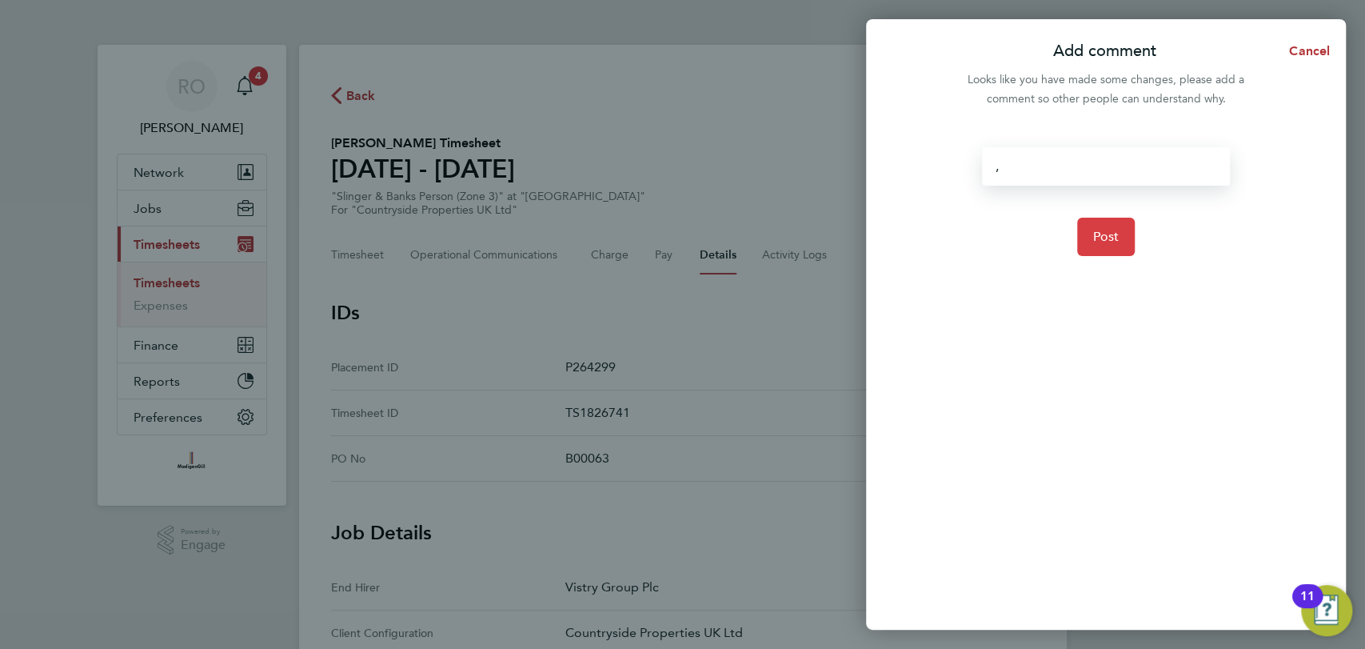
click at [1116, 226] on button "Post" at bounding box center [1106, 237] width 58 height 38
